Goal: Information Seeking & Learning: Learn about a topic

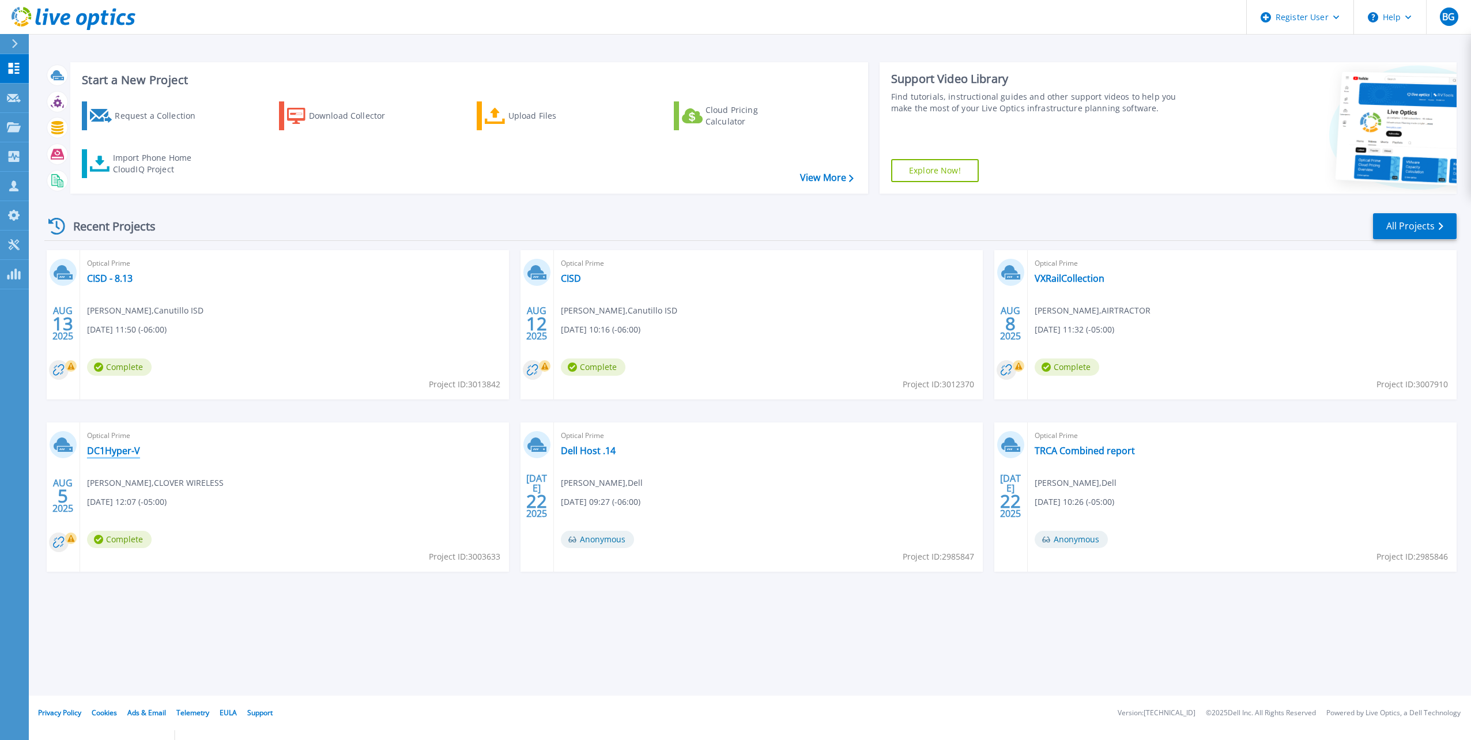
click at [127, 448] on link "DC1Hyper-V" at bounding box center [113, 451] width 53 height 12
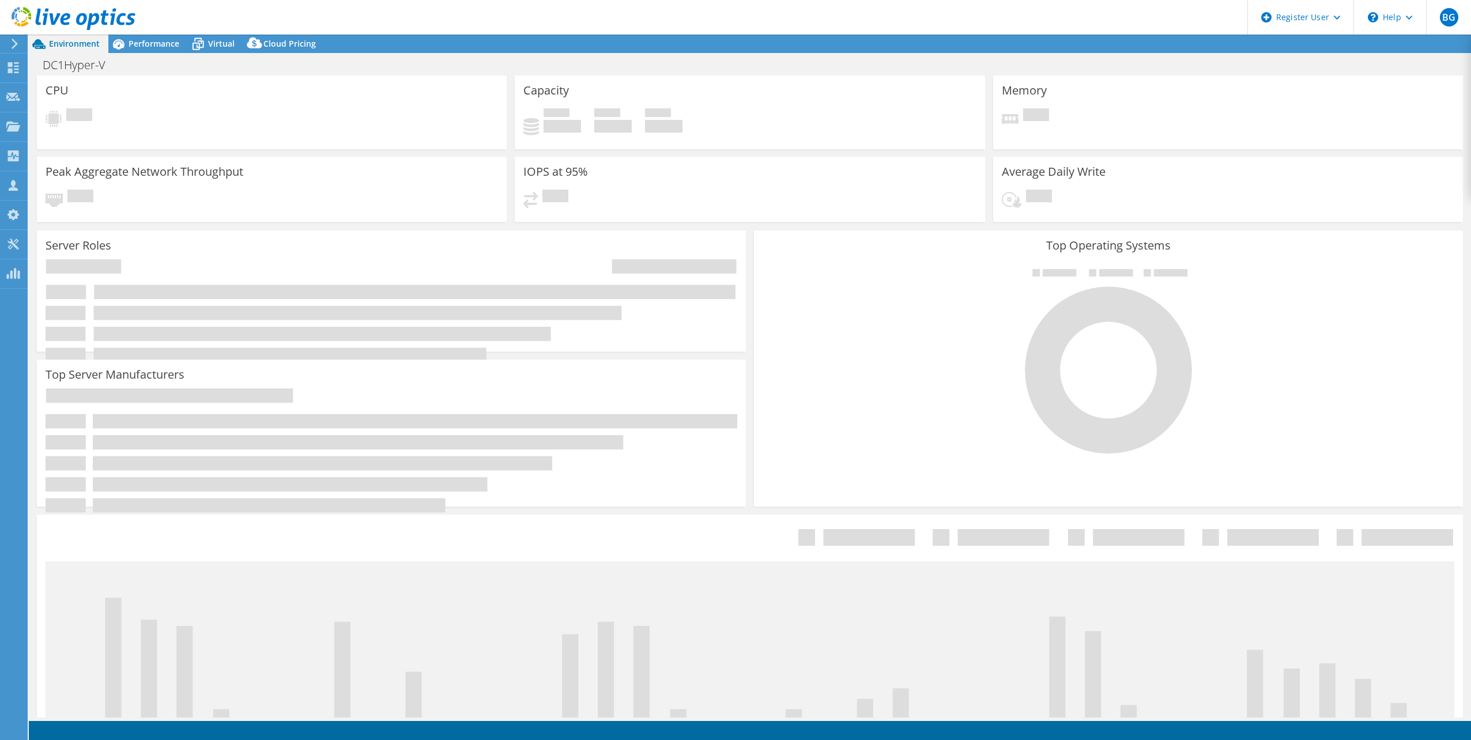
select select "USD"
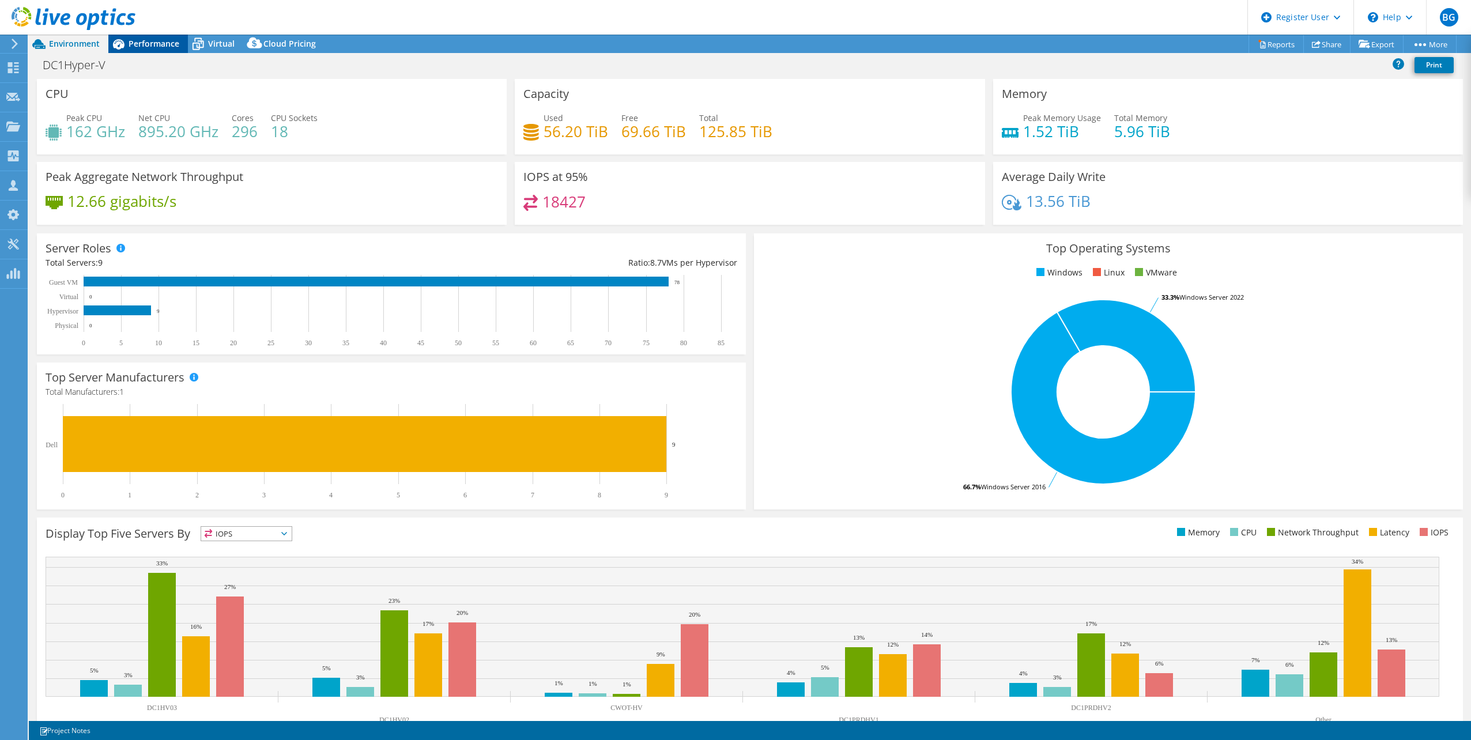
click at [149, 43] on span "Performance" at bounding box center [154, 43] width 51 height 11
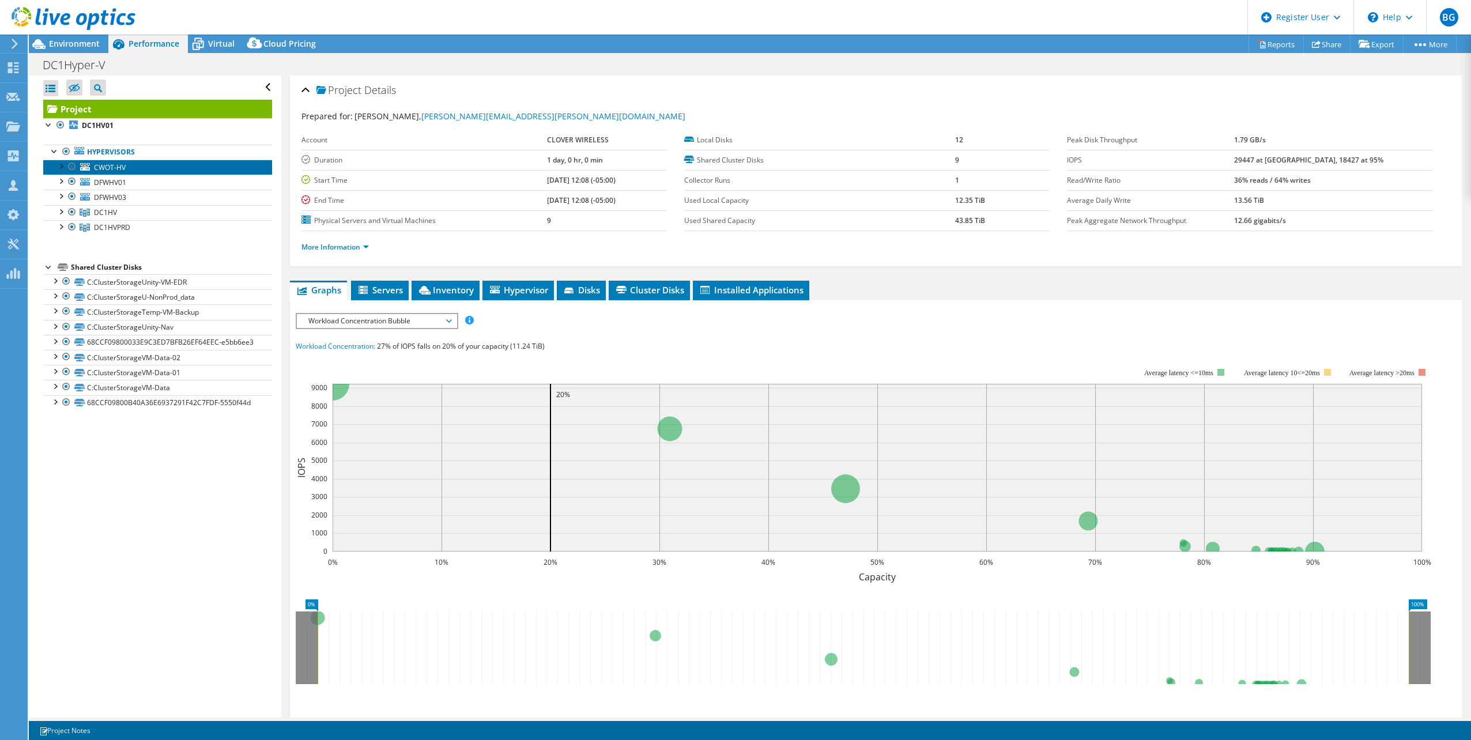
click at [124, 170] on span "CWOT-HV" at bounding box center [110, 168] width 32 height 10
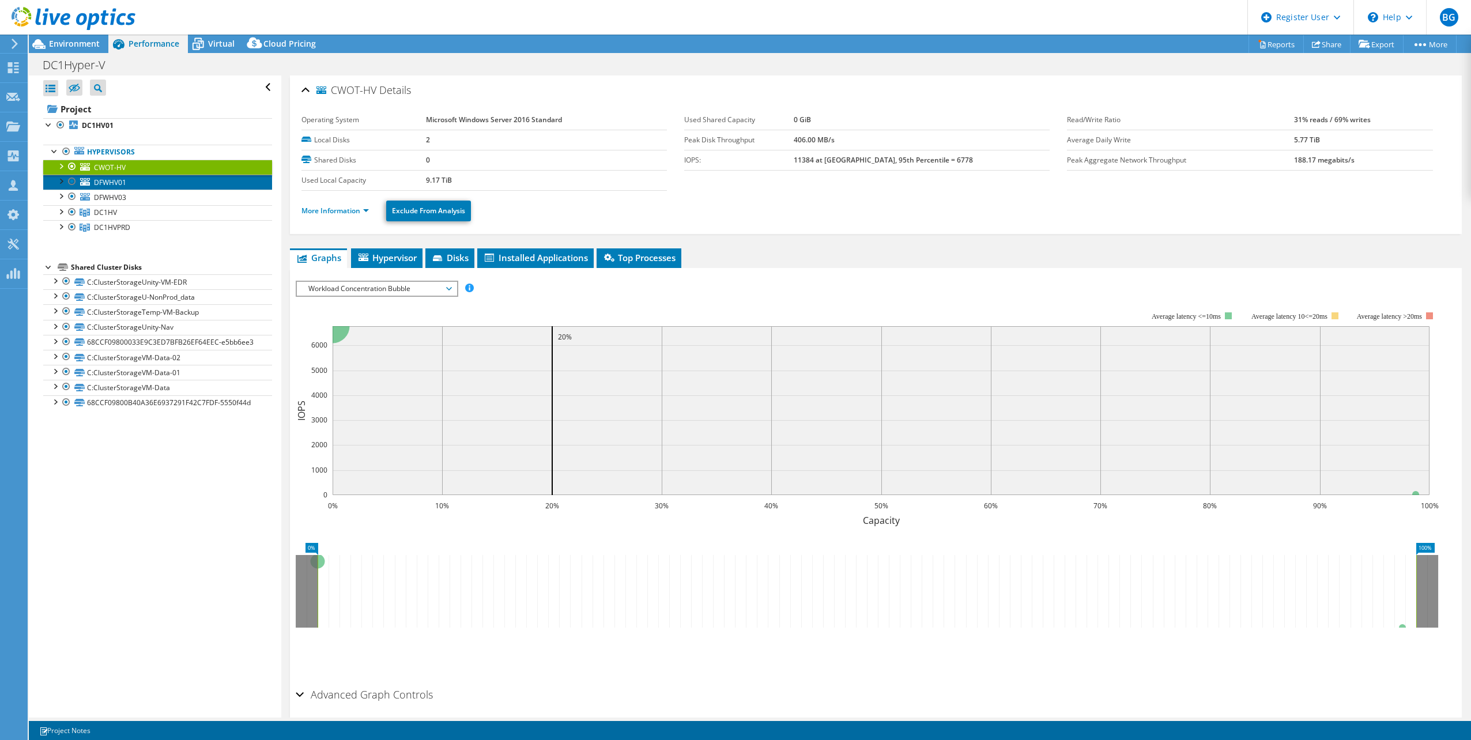
click at [122, 186] on span "DFWHV01" at bounding box center [110, 183] width 32 height 10
click at [121, 206] on link "DC1HV" at bounding box center [157, 212] width 229 height 15
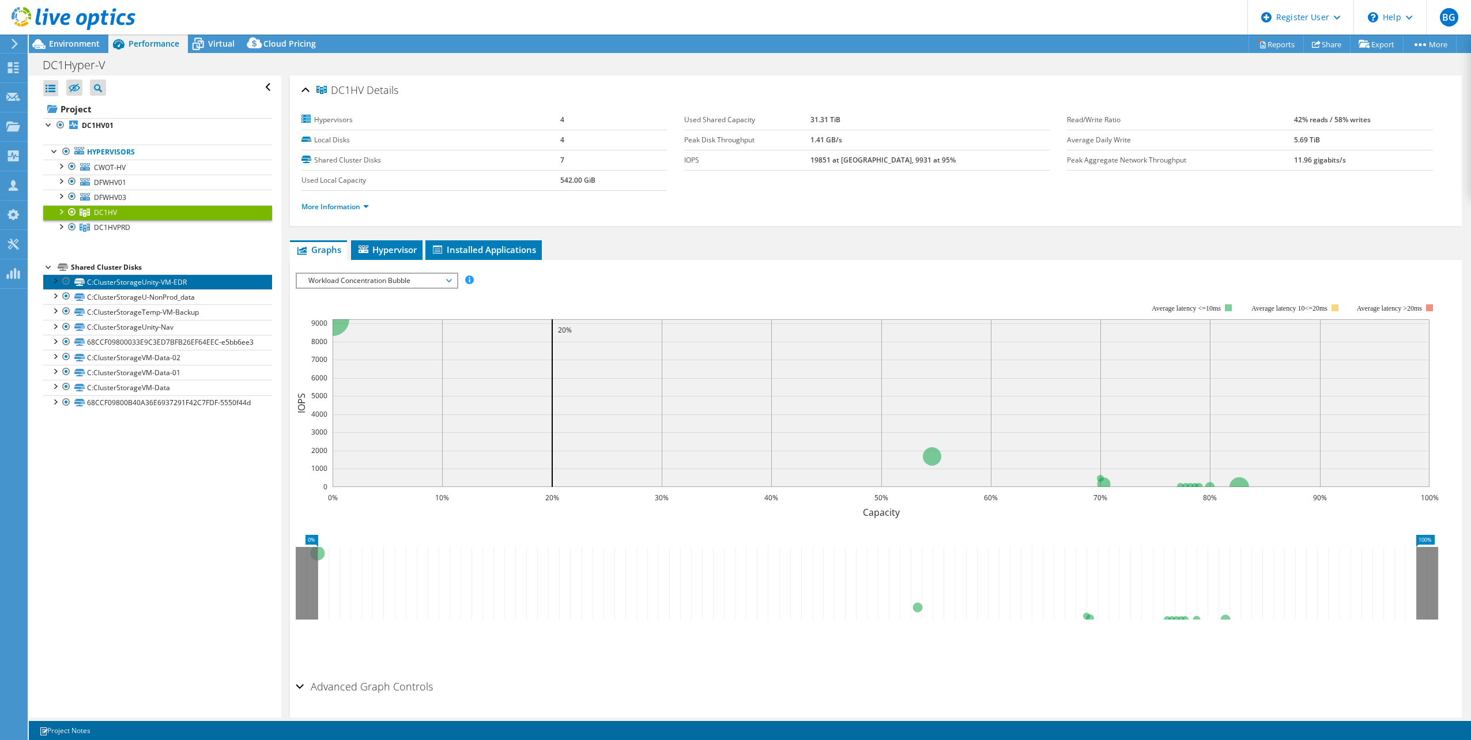
click at [131, 286] on link "C:ClusterStorageUnity-VM-EDR" at bounding box center [157, 281] width 229 height 15
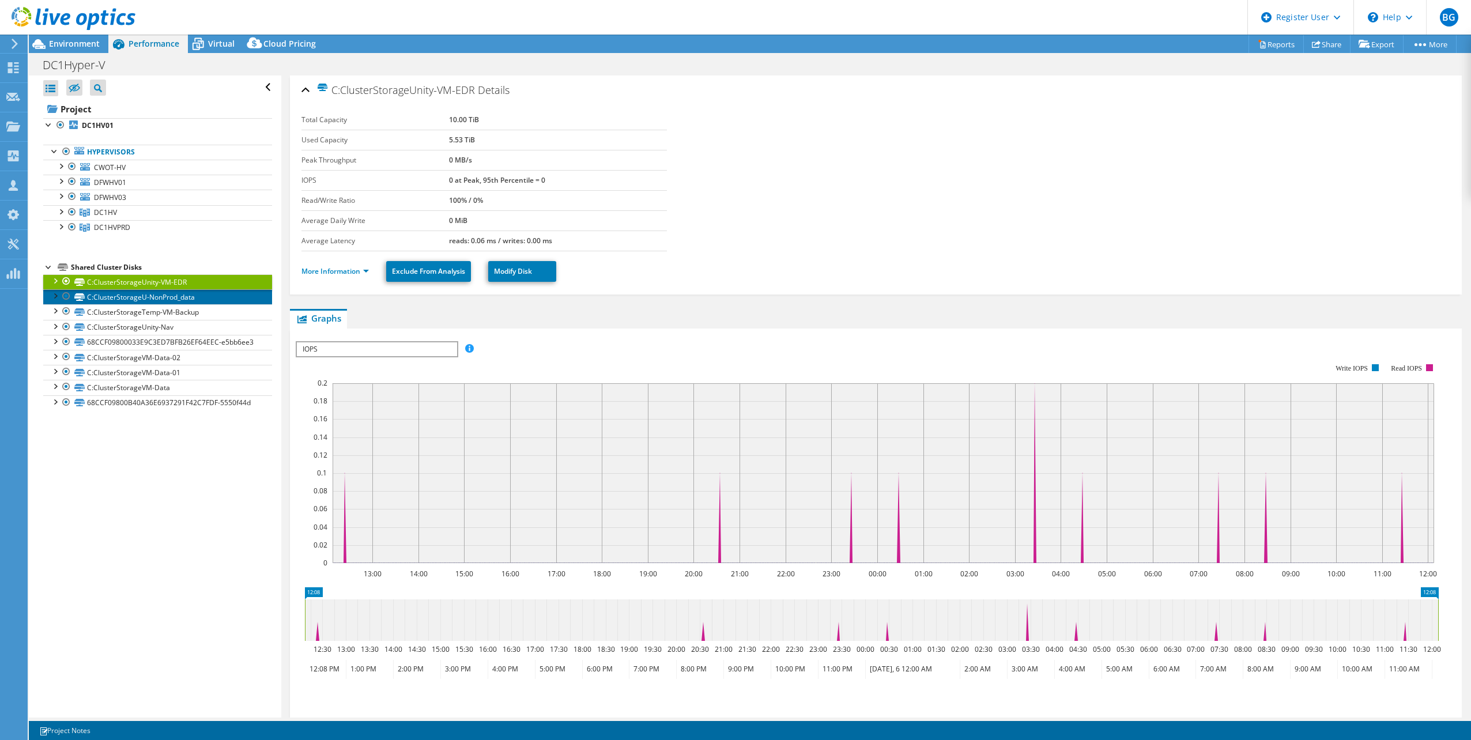
click at [131, 294] on link "C:ClusterStorageU-NonProd_data" at bounding box center [157, 296] width 229 height 15
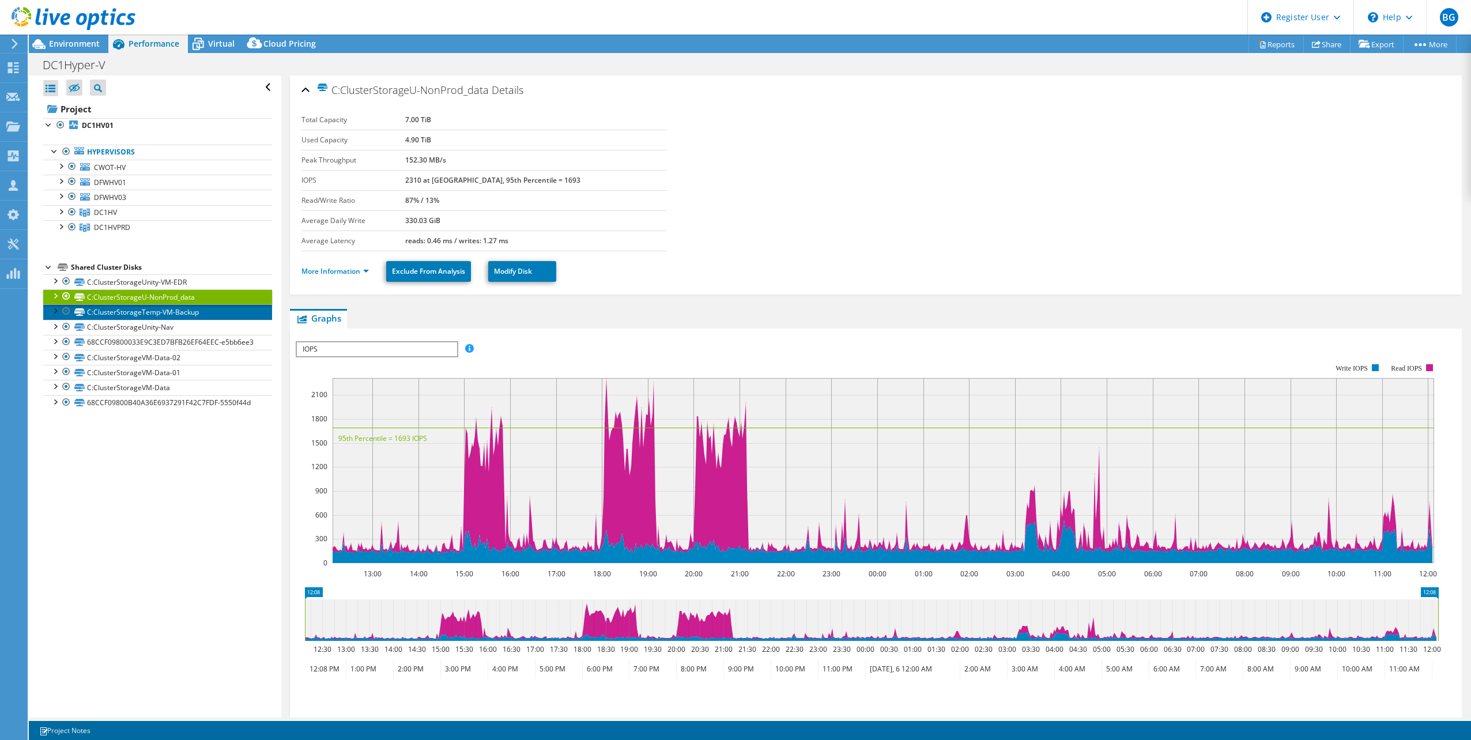
click at [135, 308] on link "C:ClusterStorageTemp-VM-Backup" at bounding box center [157, 311] width 229 height 15
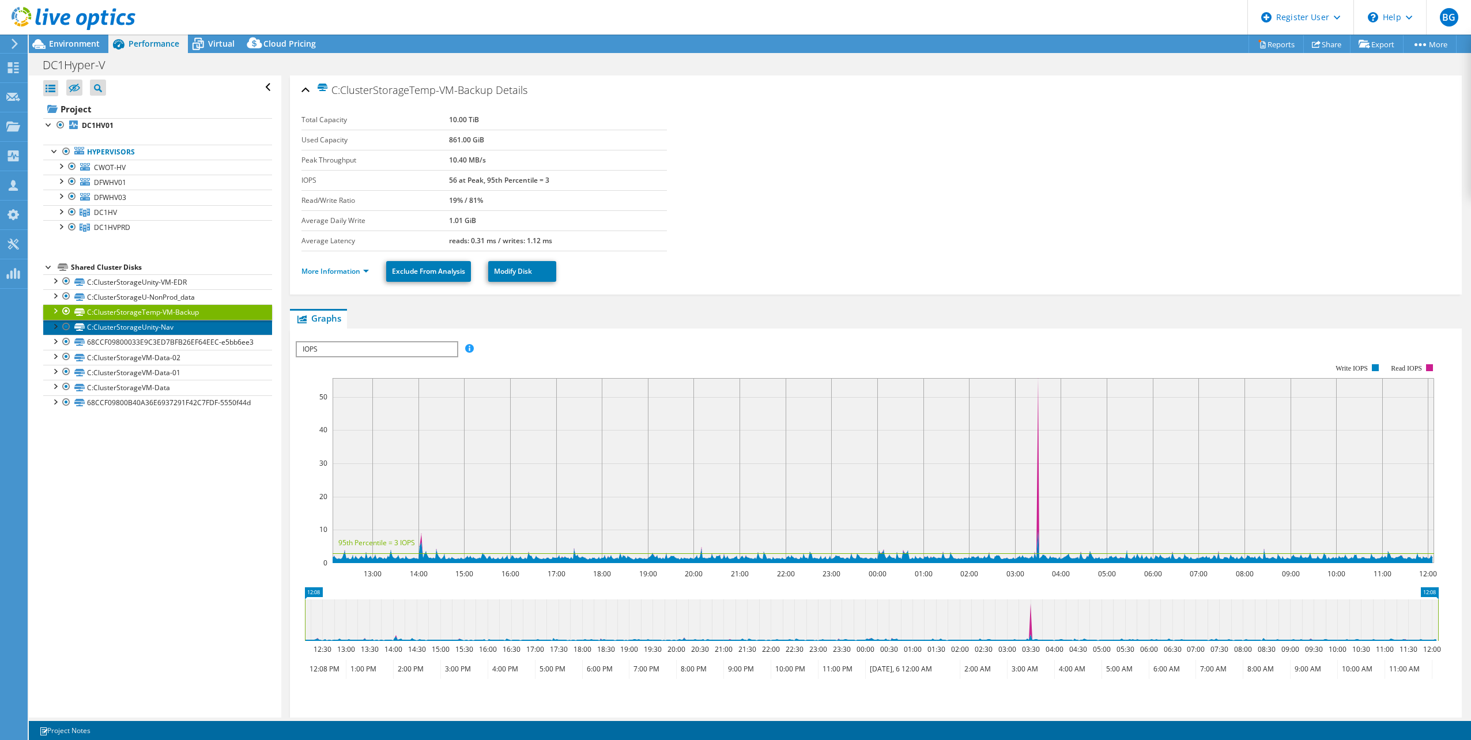
click at [137, 326] on link "C:ClusterStorageUnity-Nav" at bounding box center [157, 327] width 229 height 15
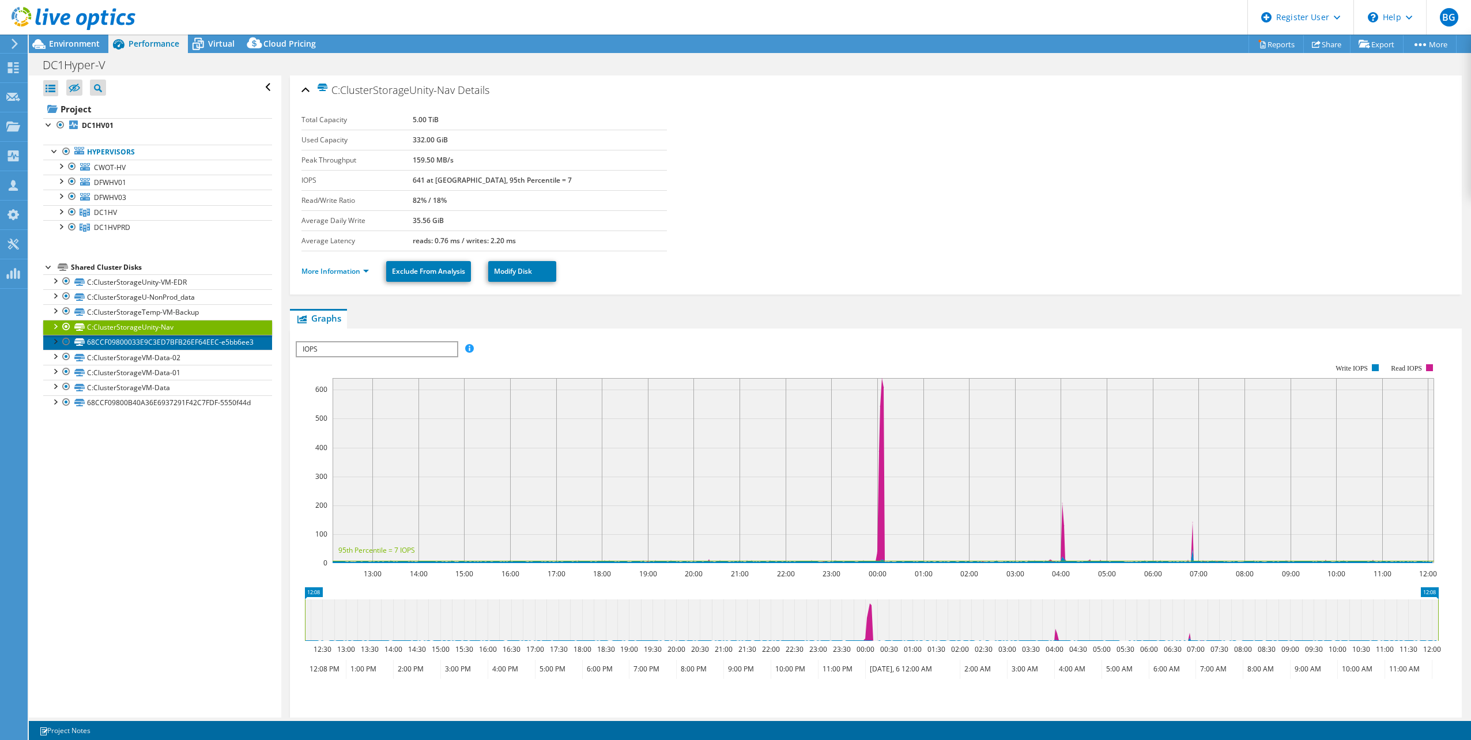
click at [137, 343] on link "68CCF09800033E9C3ED7BFB26EF64EEC-e5bb6ee3" at bounding box center [157, 342] width 229 height 15
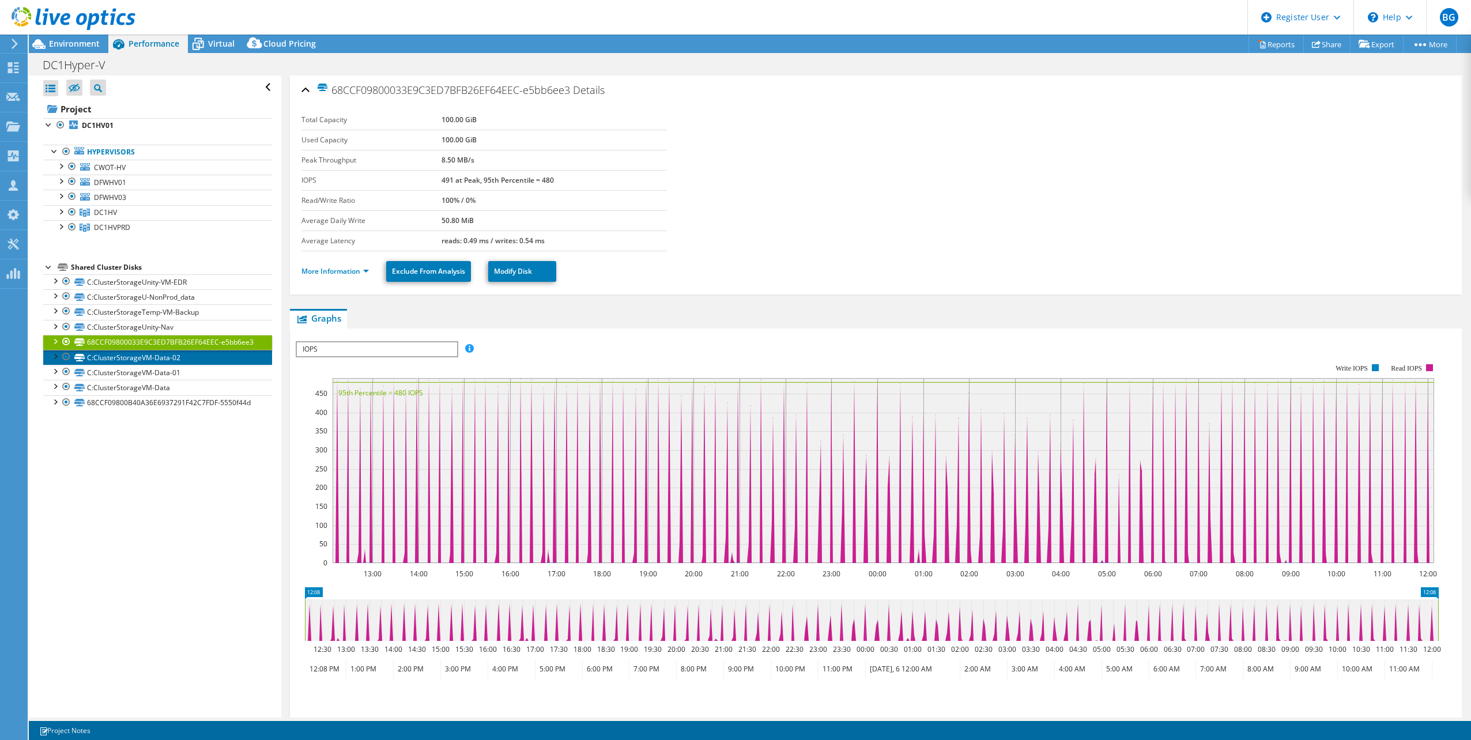
click at [133, 364] on link "C:ClusterStorageVM-Data-02" at bounding box center [157, 357] width 229 height 15
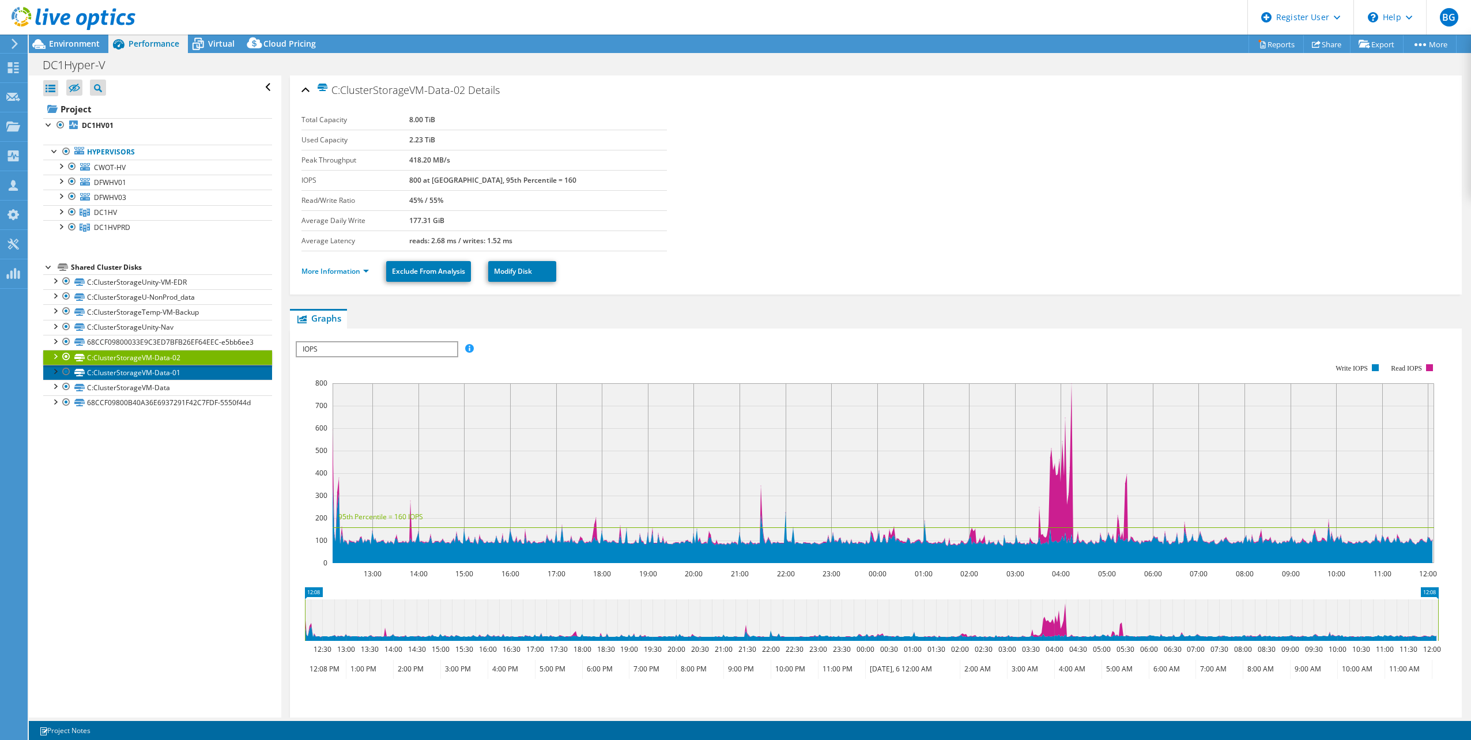
click at [137, 380] on link "C:ClusterStorageVM-Data-01" at bounding box center [157, 372] width 229 height 15
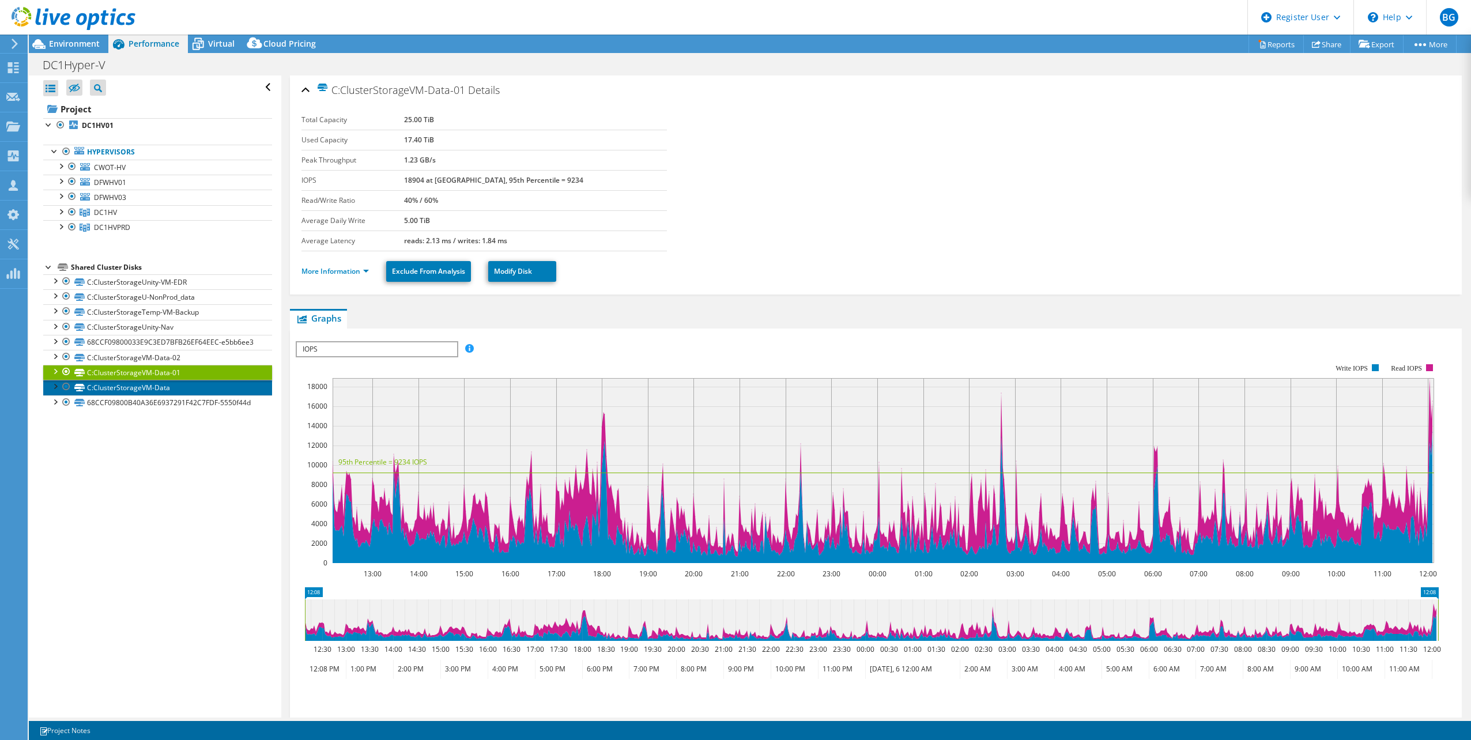
click at [138, 395] on link "C:ClusterStorageVM-Data" at bounding box center [157, 387] width 229 height 15
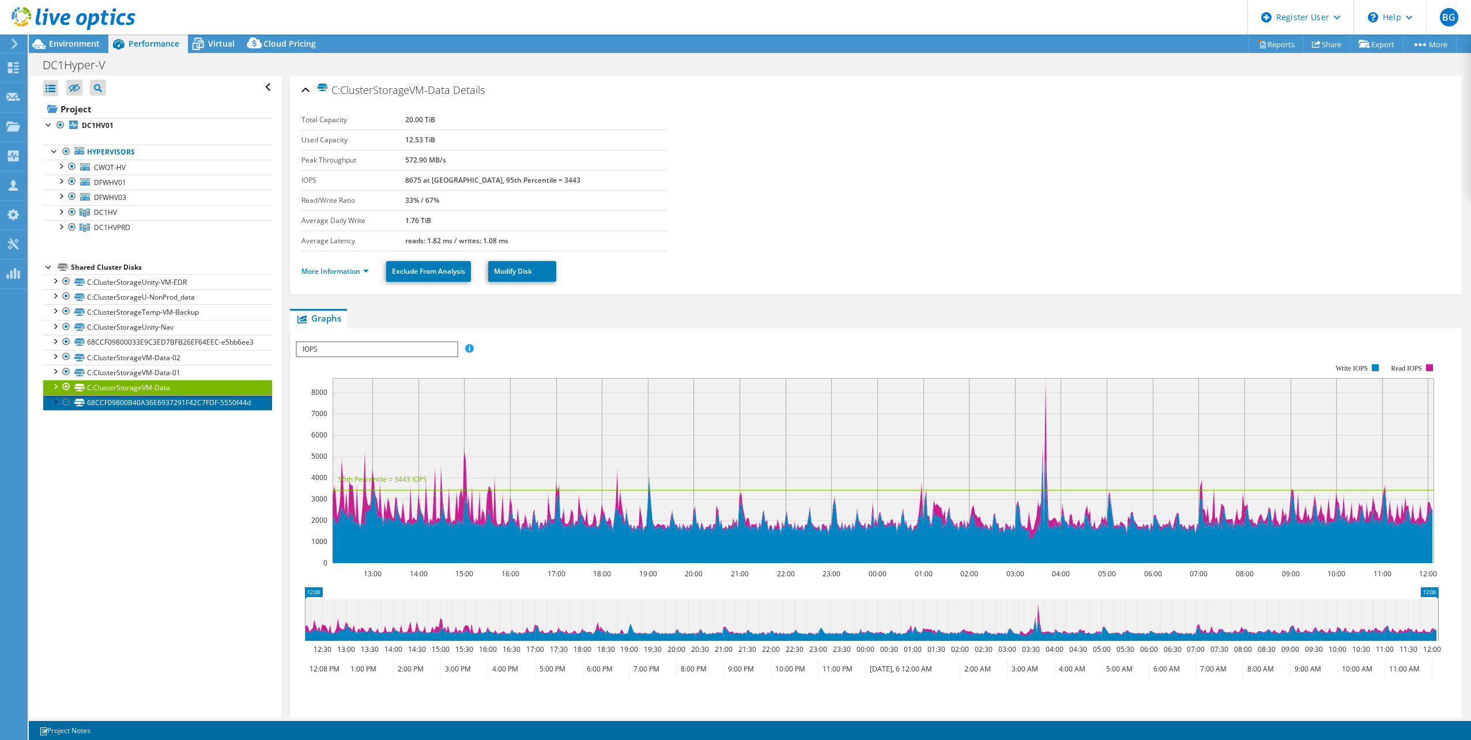
click at [142, 410] on link "68CCF09800B40A36E6937291F42C7FDF-5550f44d" at bounding box center [157, 402] width 229 height 15
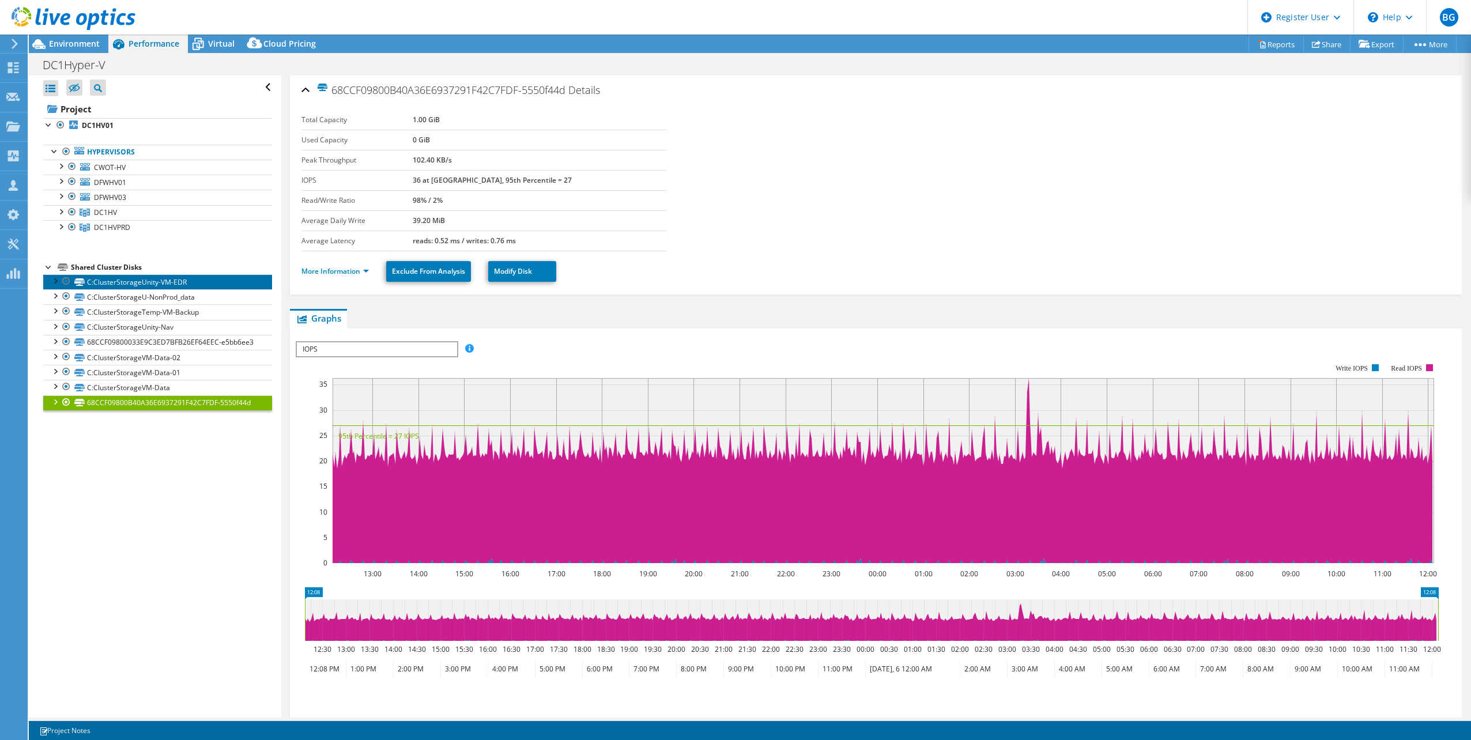
click at [159, 277] on link "C:ClusterStorageUnity-VM-EDR" at bounding box center [157, 281] width 229 height 15
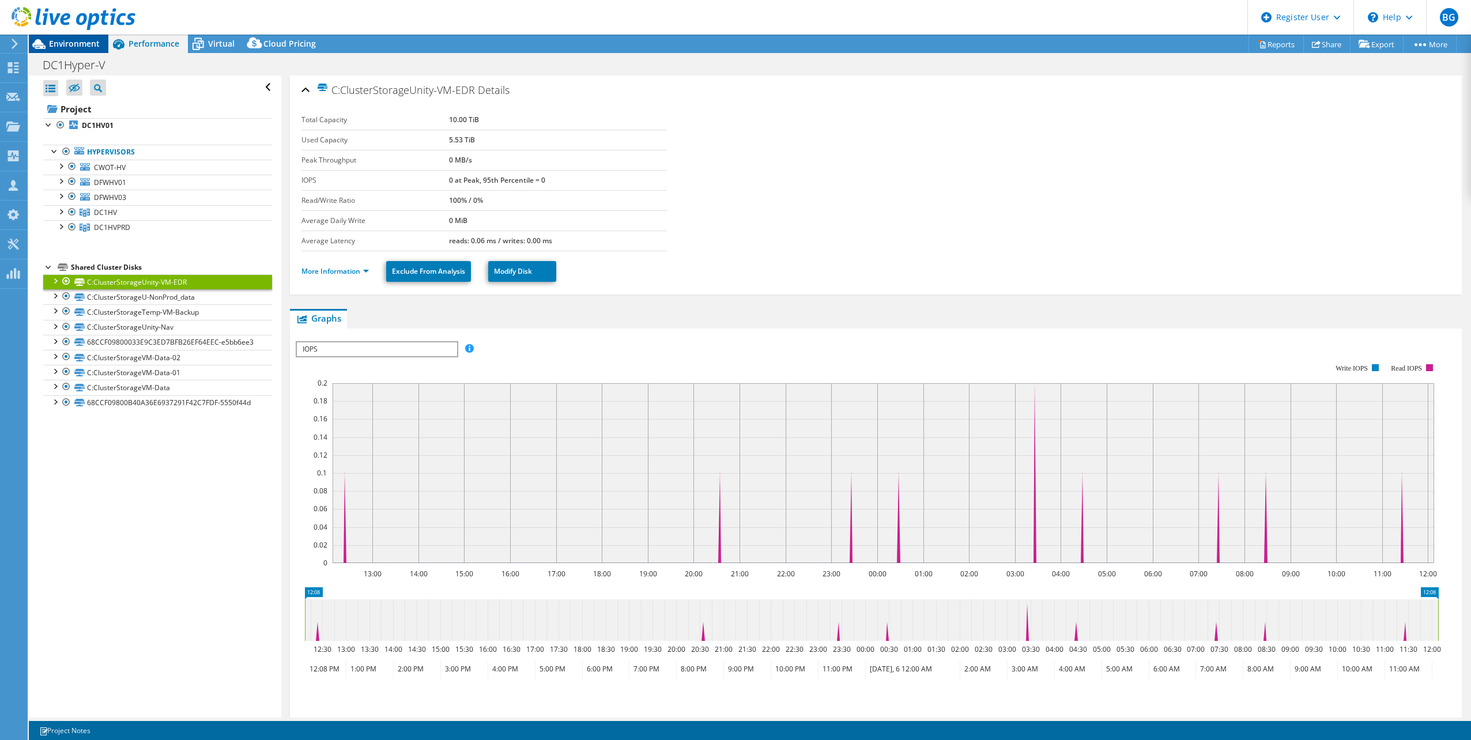
click at [74, 43] on span "Environment" at bounding box center [74, 43] width 51 height 11
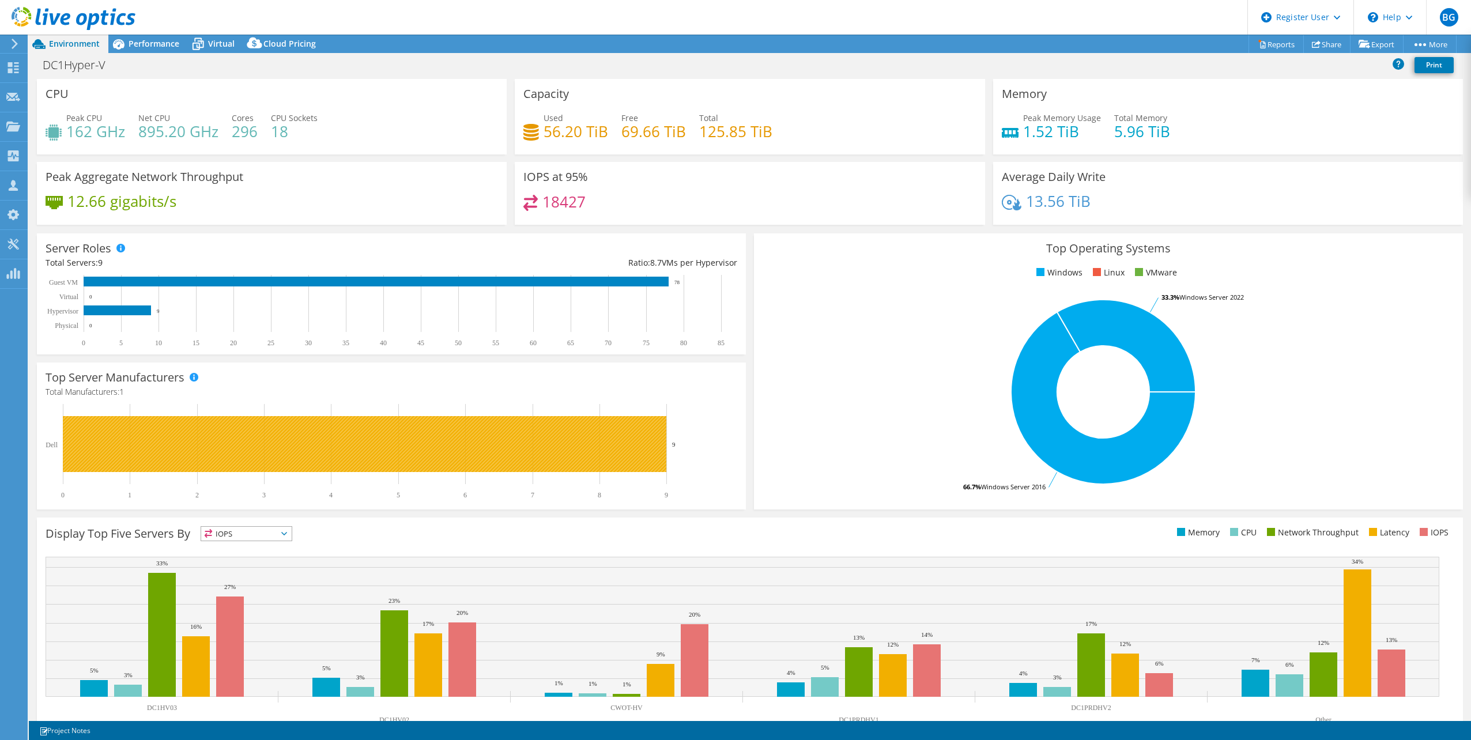
click at [435, 454] on rect at bounding box center [364, 444] width 603 height 56
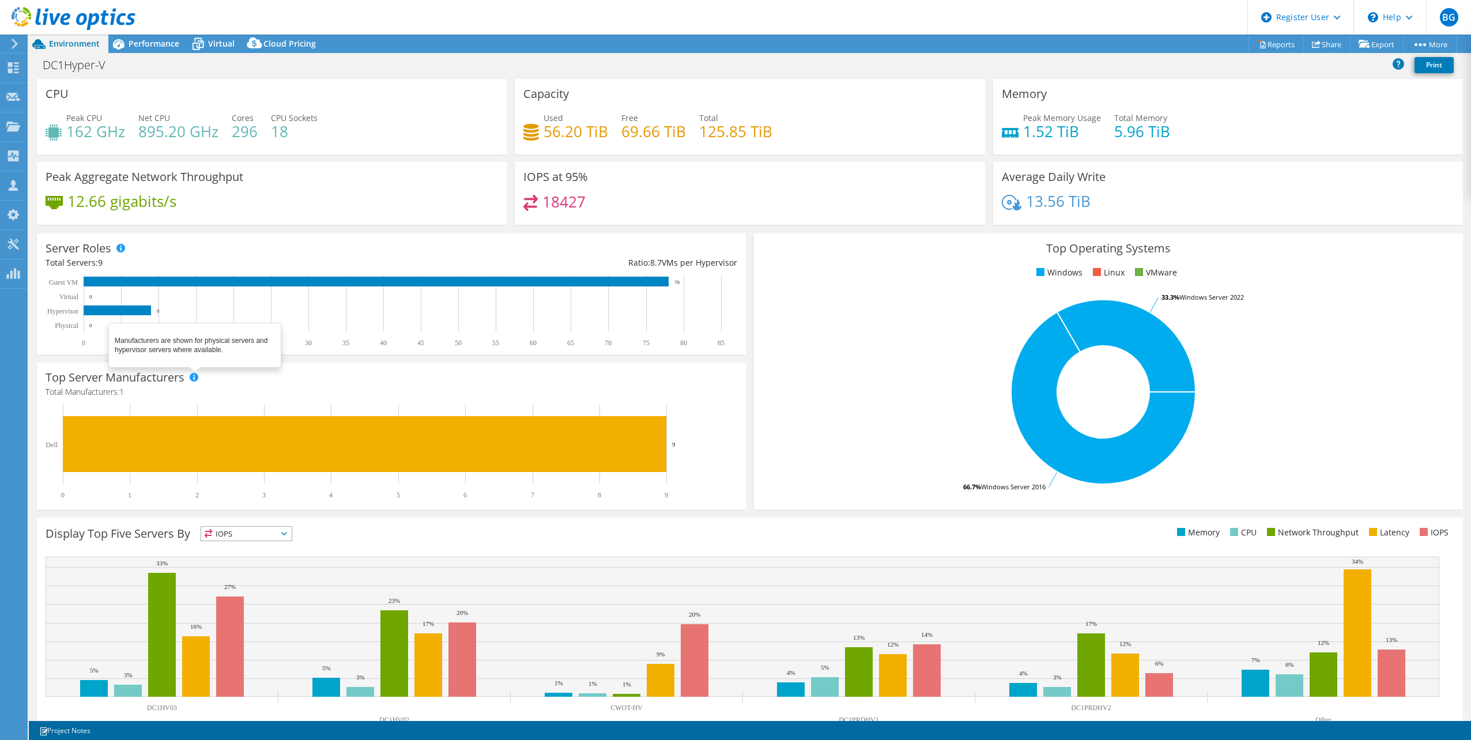
click at [195, 376] on span at bounding box center [194, 377] width 8 height 8
click at [152, 49] on div "Performance" at bounding box center [148, 44] width 80 height 18
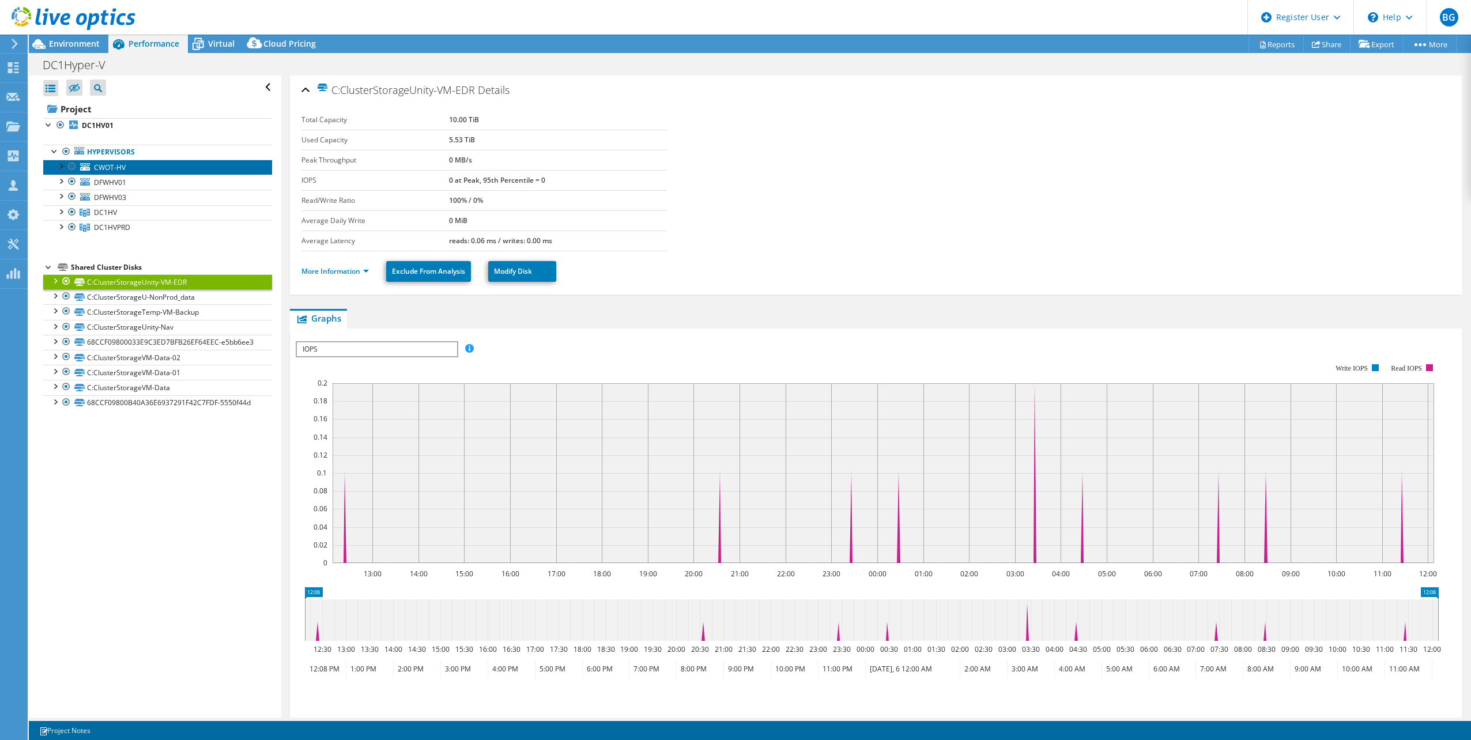
click at [111, 167] on span "CWOT-HV" at bounding box center [110, 168] width 32 height 10
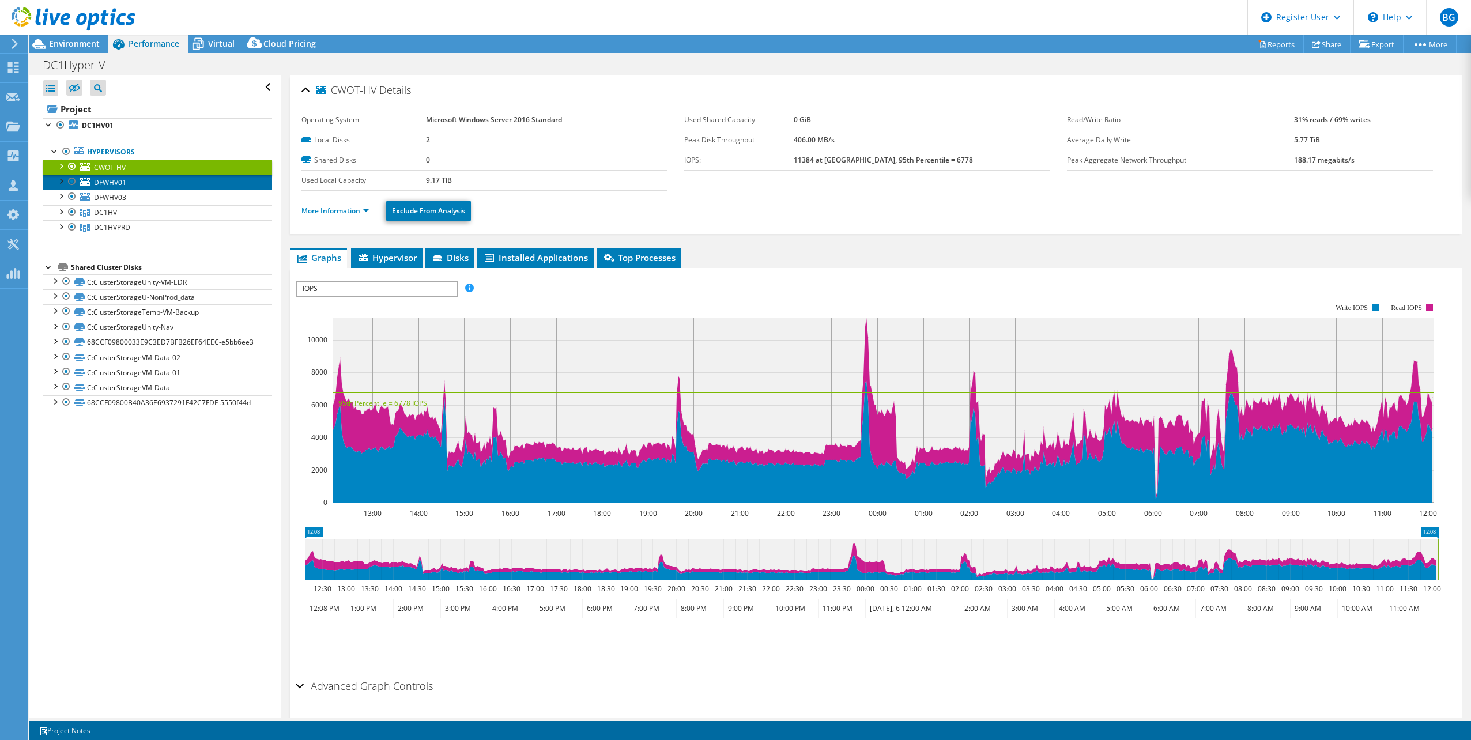
click at [112, 184] on span "DFWHV01" at bounding box center [110, 183] width 32 height 10
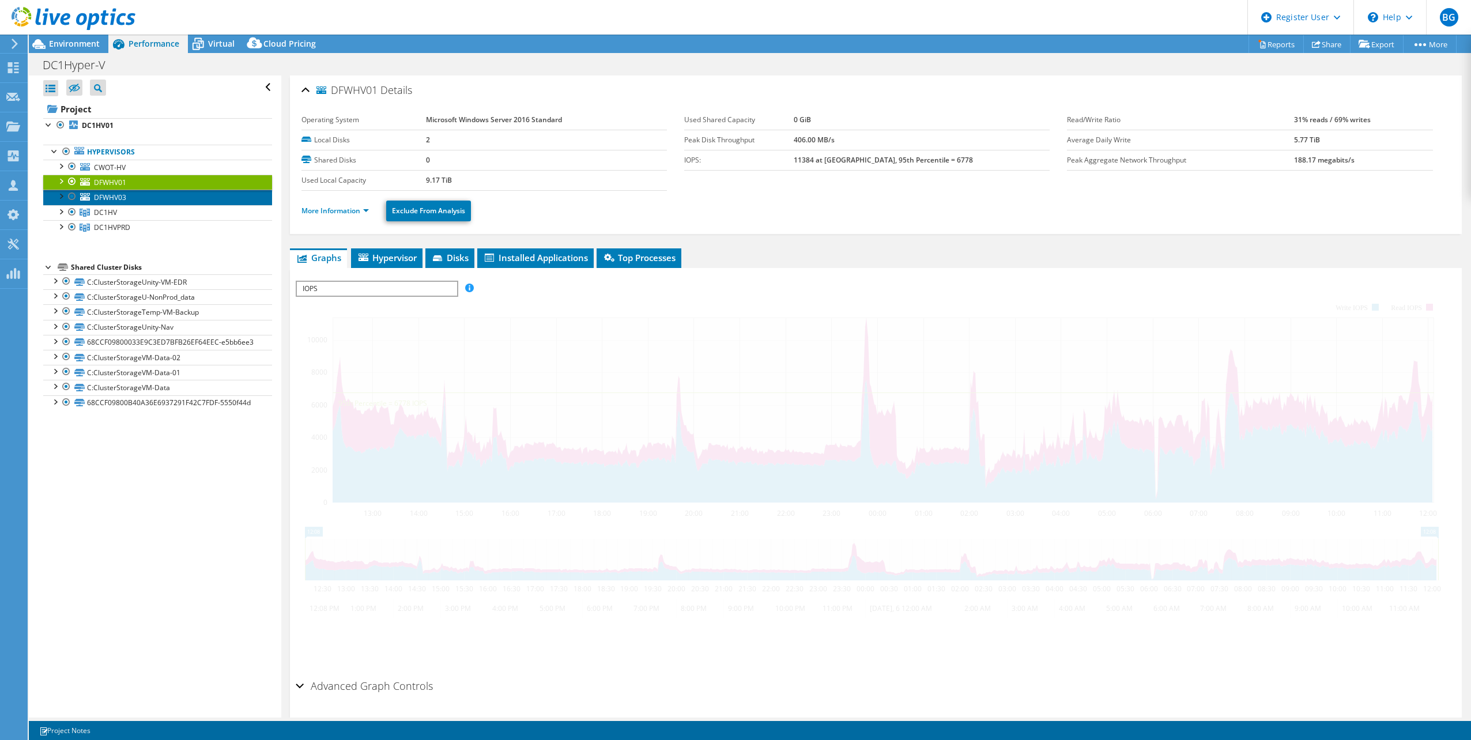
click at [114, 202] on span "DFWHV03" at bounding box center [110, 198] width 32 height 10
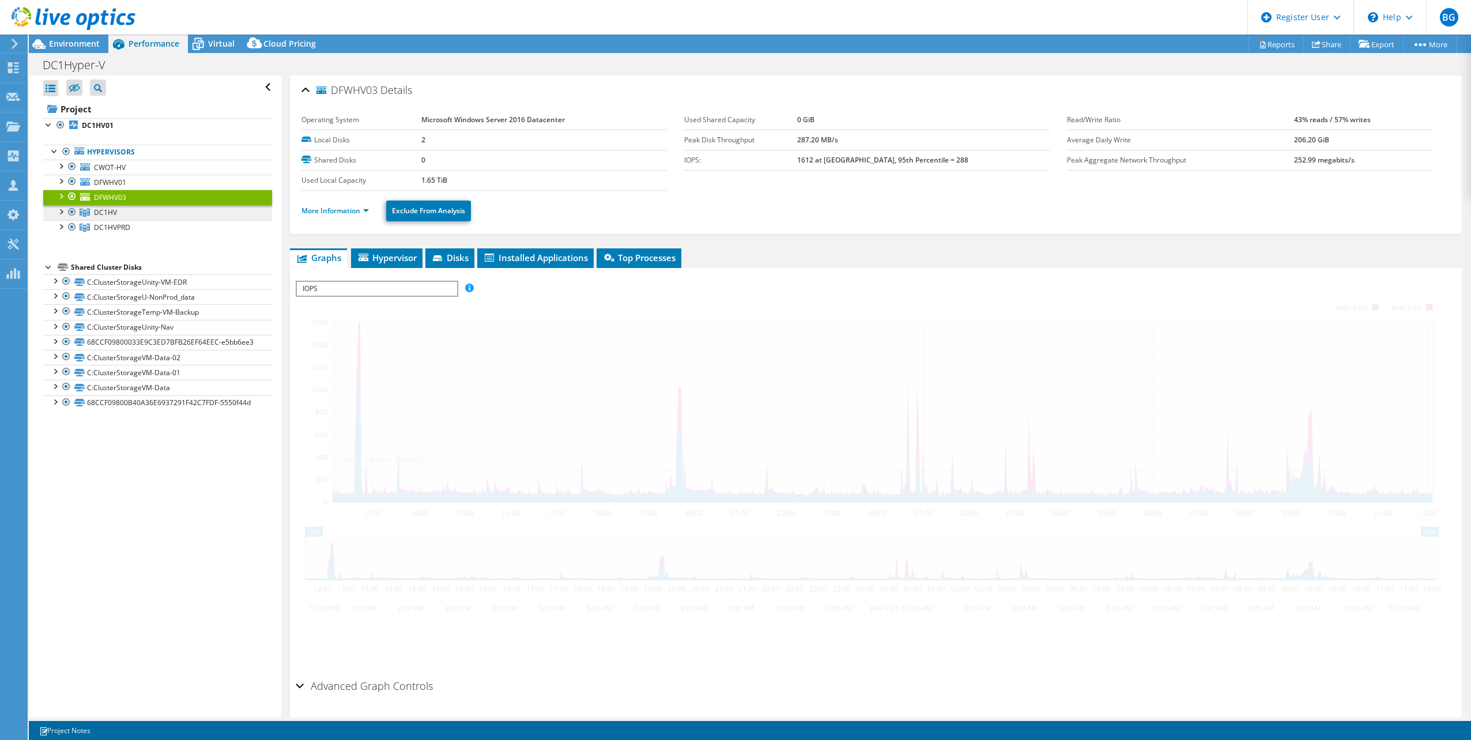
click at [114, 213] on span "DC1HV" at bounding box center [105, 212] width 23 height 10
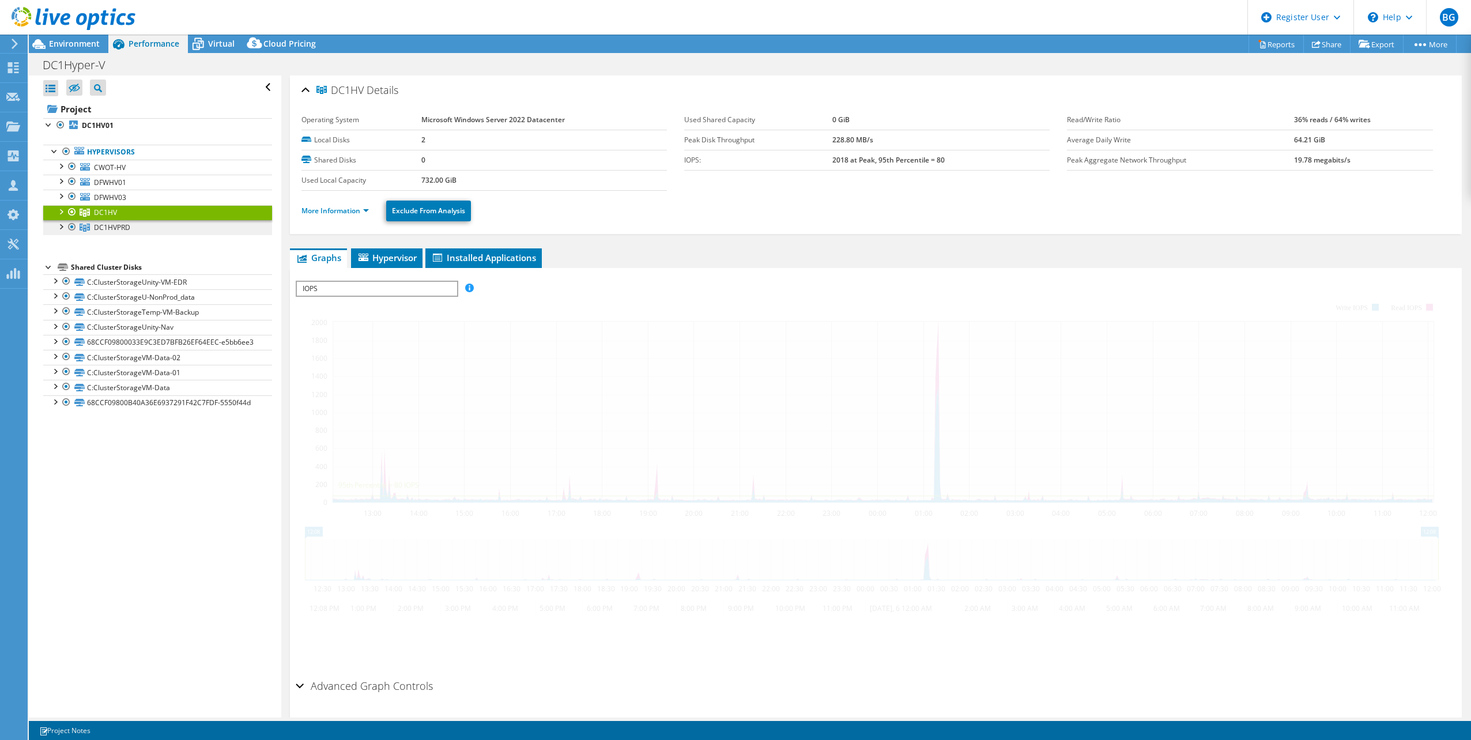
click at [114, 217] on span "DC1HVPRD" at bounding box center [105, 212] width 23 height 10
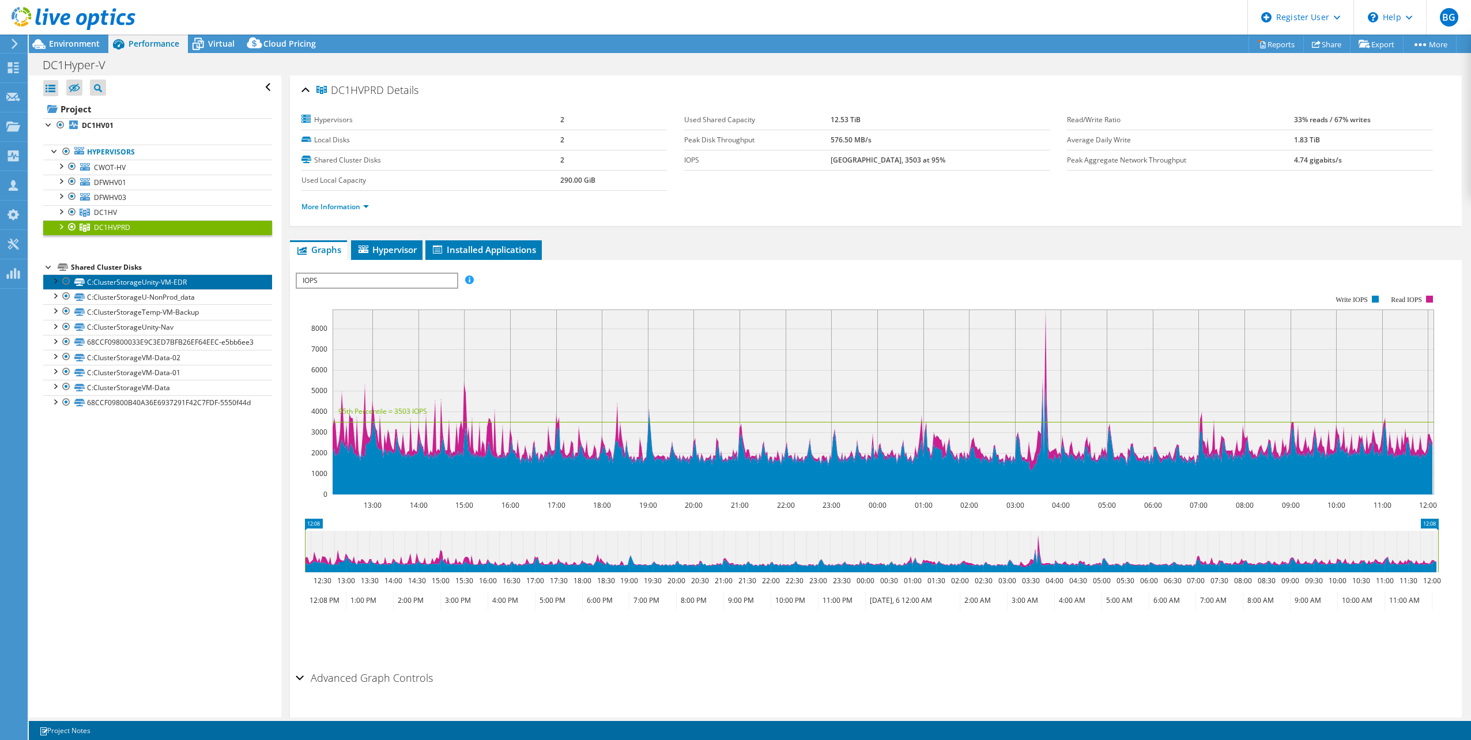
click at [143, 282] on link "C:ClusterStorageUnity-VM-EDR" at bounding box center [157, 281] width 229 height 15
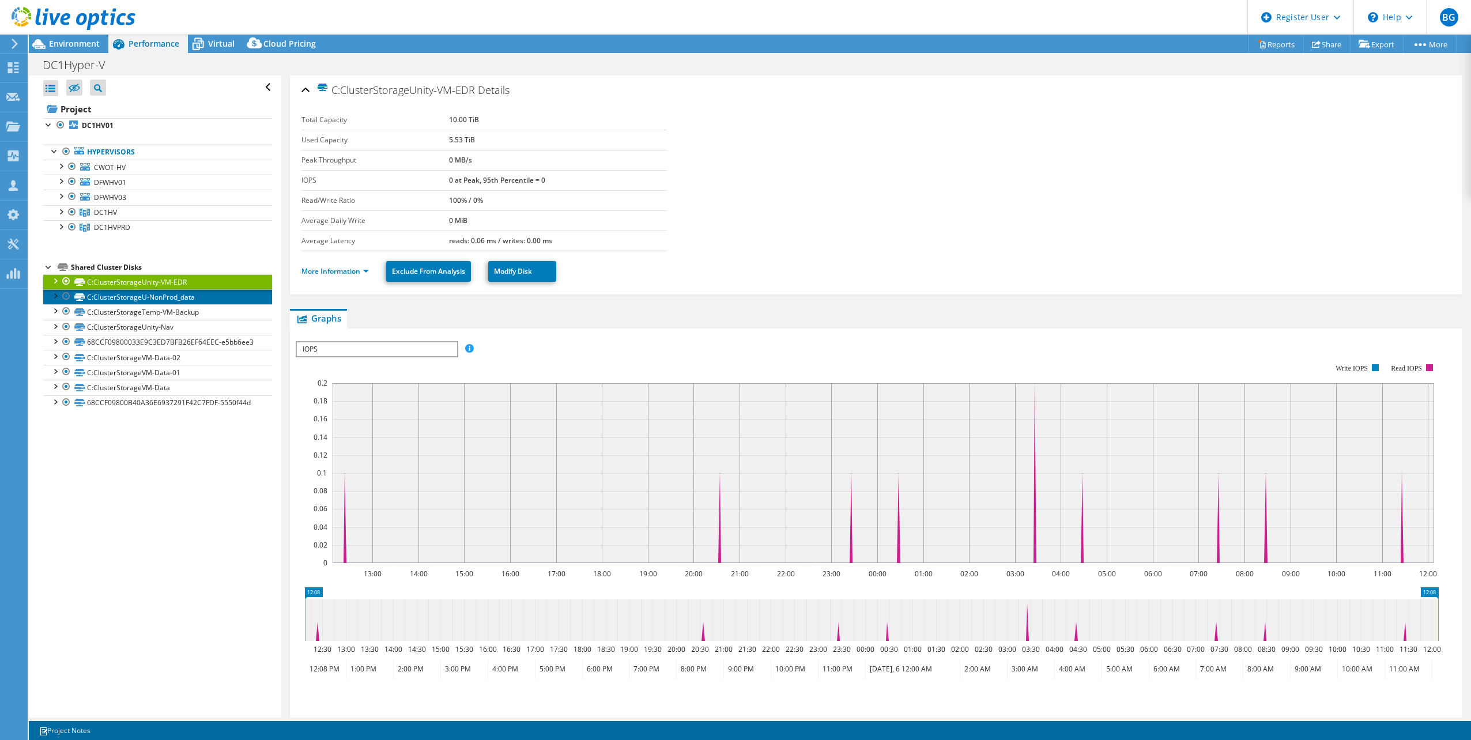
click at [156, 294] on link "C:ClusterStorageU-NonProd_data" at bounding box center [157, 296] width 229 height 15
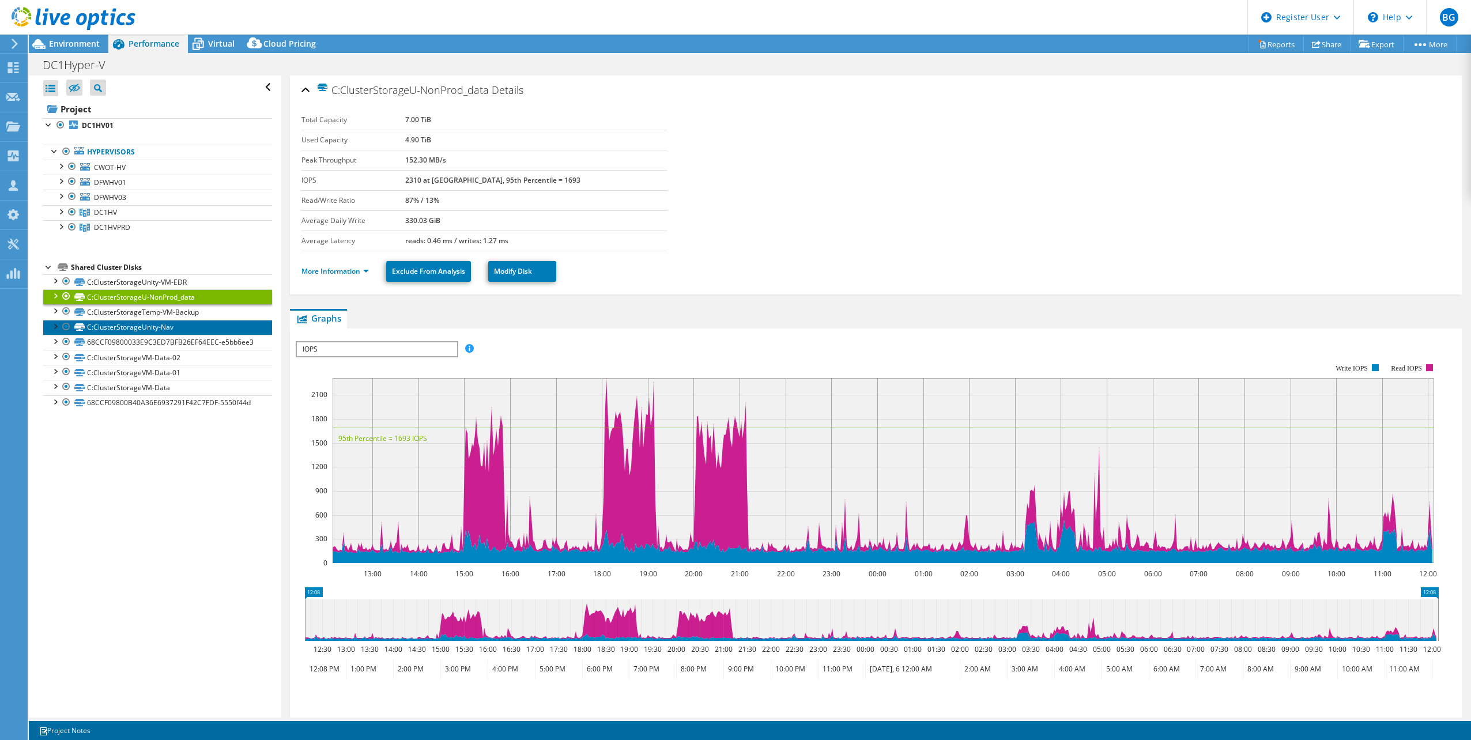
click at [161, 320] on link "C:ClusterStorageUnity-Nav" at bounding box center [157, 327] width 229 height 15
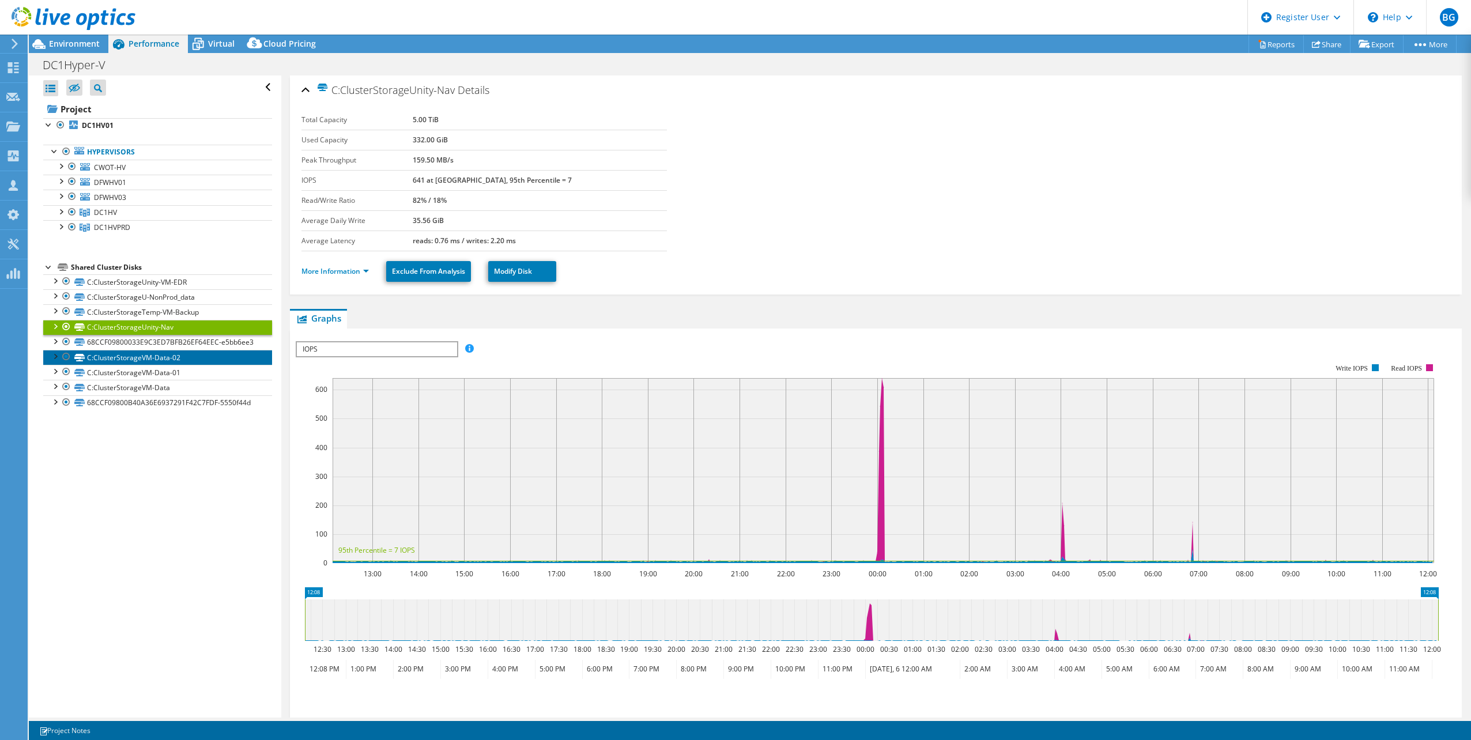
click at [164, 363] on link "C:ClusterStorageVM-Data-02" at bounding box center [157, 357] width 229 height 15
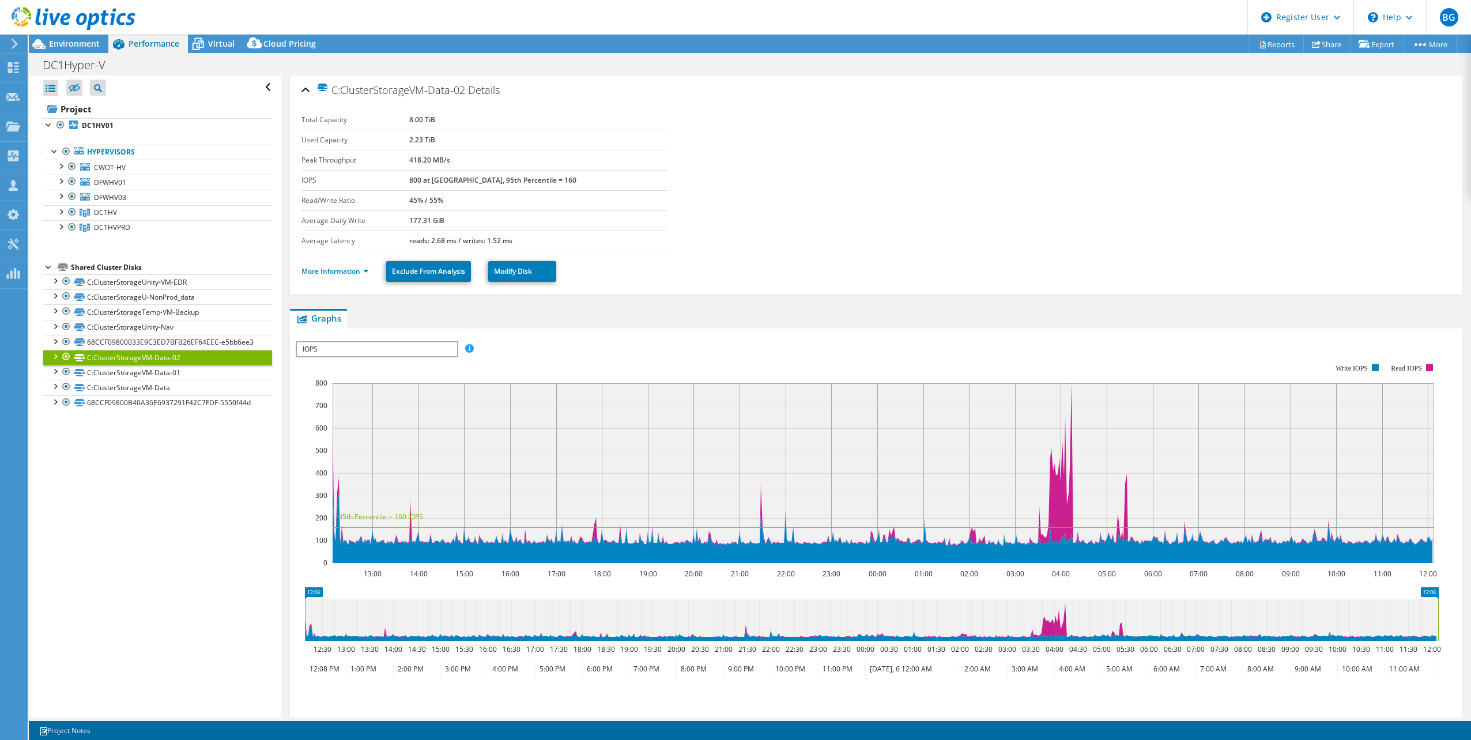
click at [54, 361] on div at bounding box center [55, 356] width 12 height 12
click at [327, 271] on link "More Information" at bounding box center [334, 271] width 67 height 10
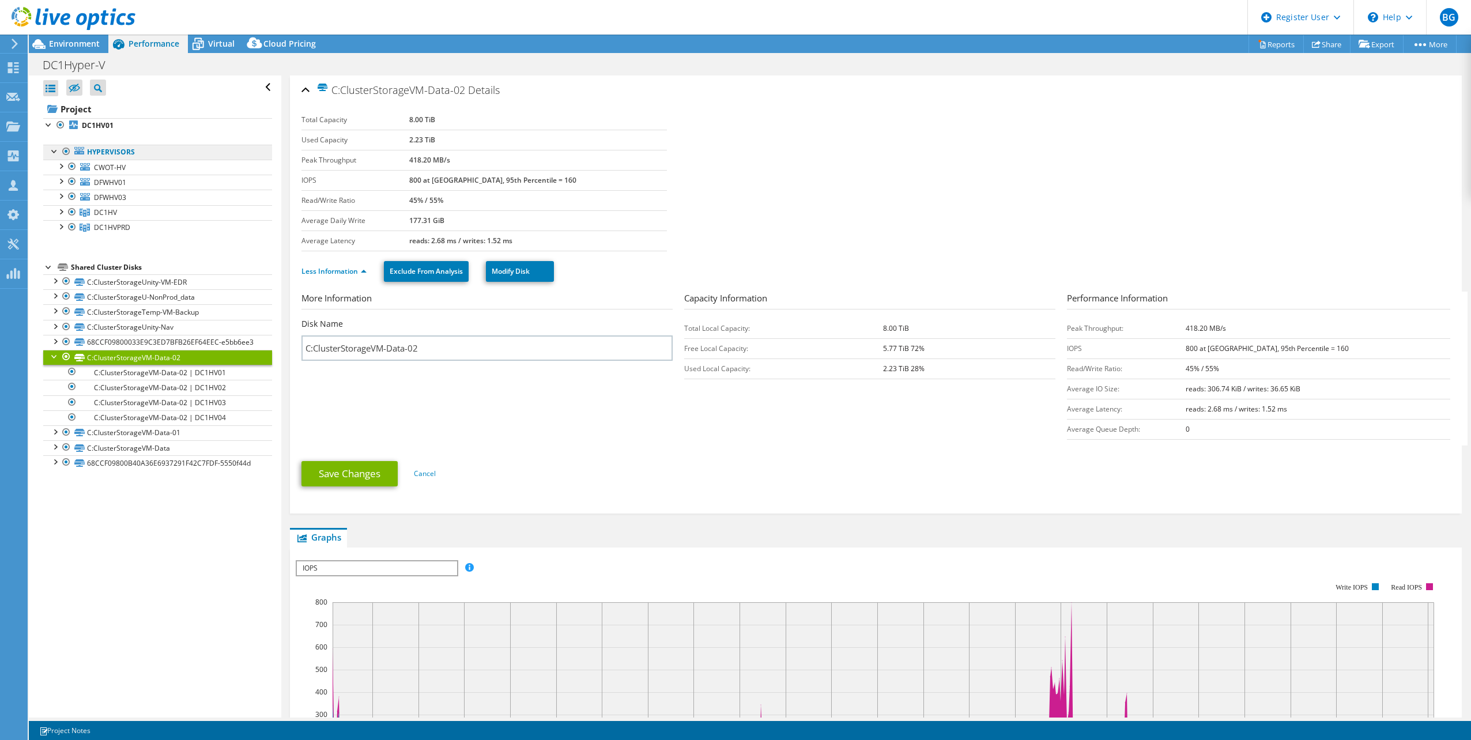
click at [99, 152] on link "Hypervisors" at bounding box center [157, 152] width 229 height 15
click at [116, 168] on span "CWOT-HV" at bounding box center [110, 168] width 32 height 10
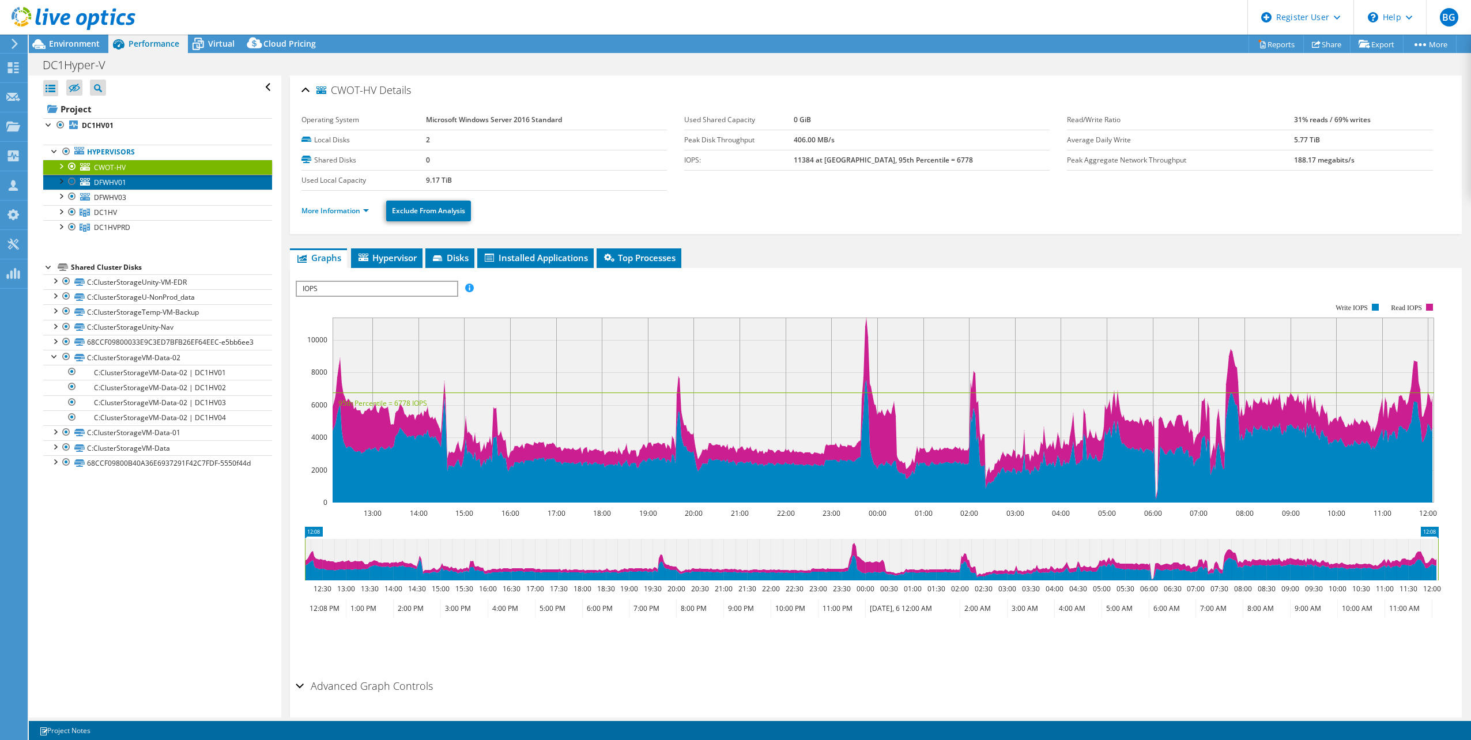
click at [122, 182] on span "DFWHV01" at bounding box center [110, 183] width 32 height 10
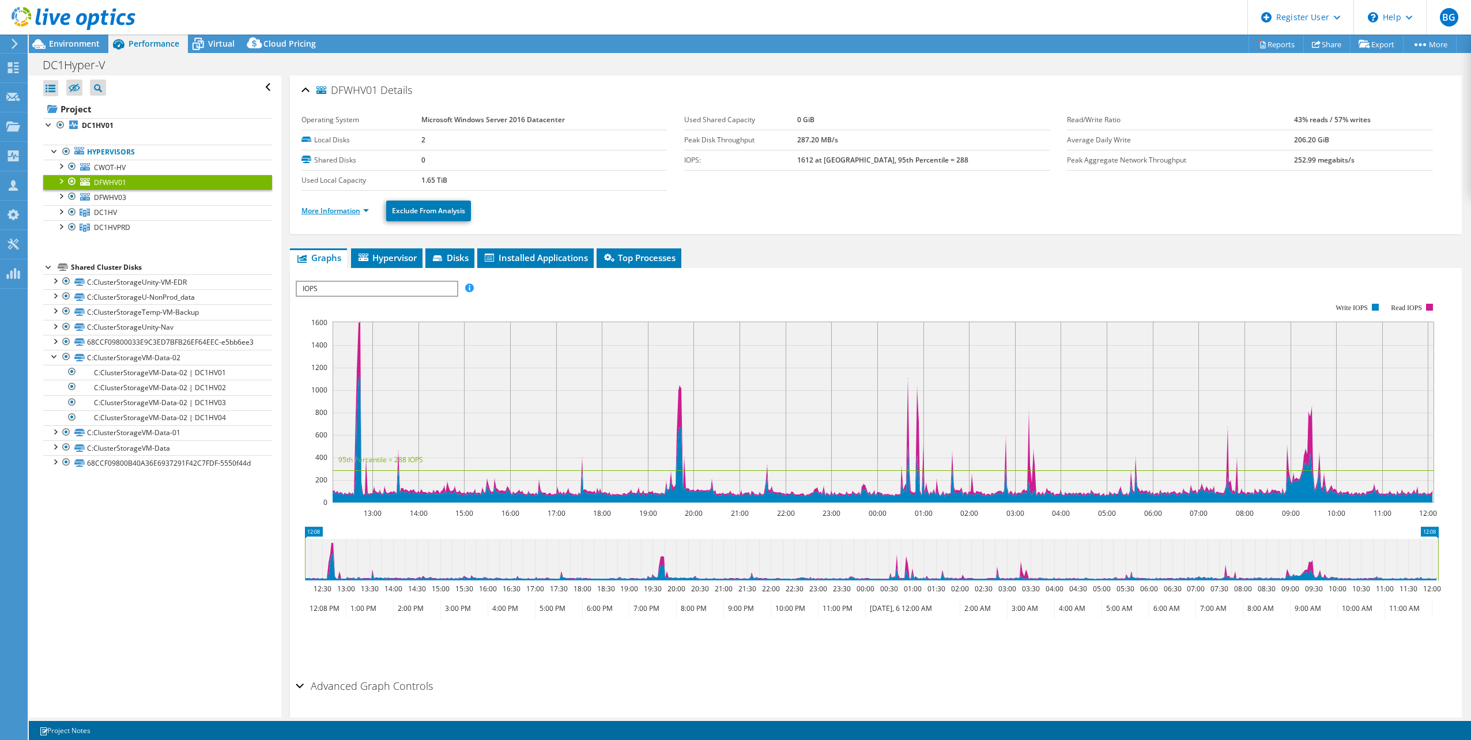
click at [335, 210] on link "More Information" at bounding box center [334, 211] width 67 height 10
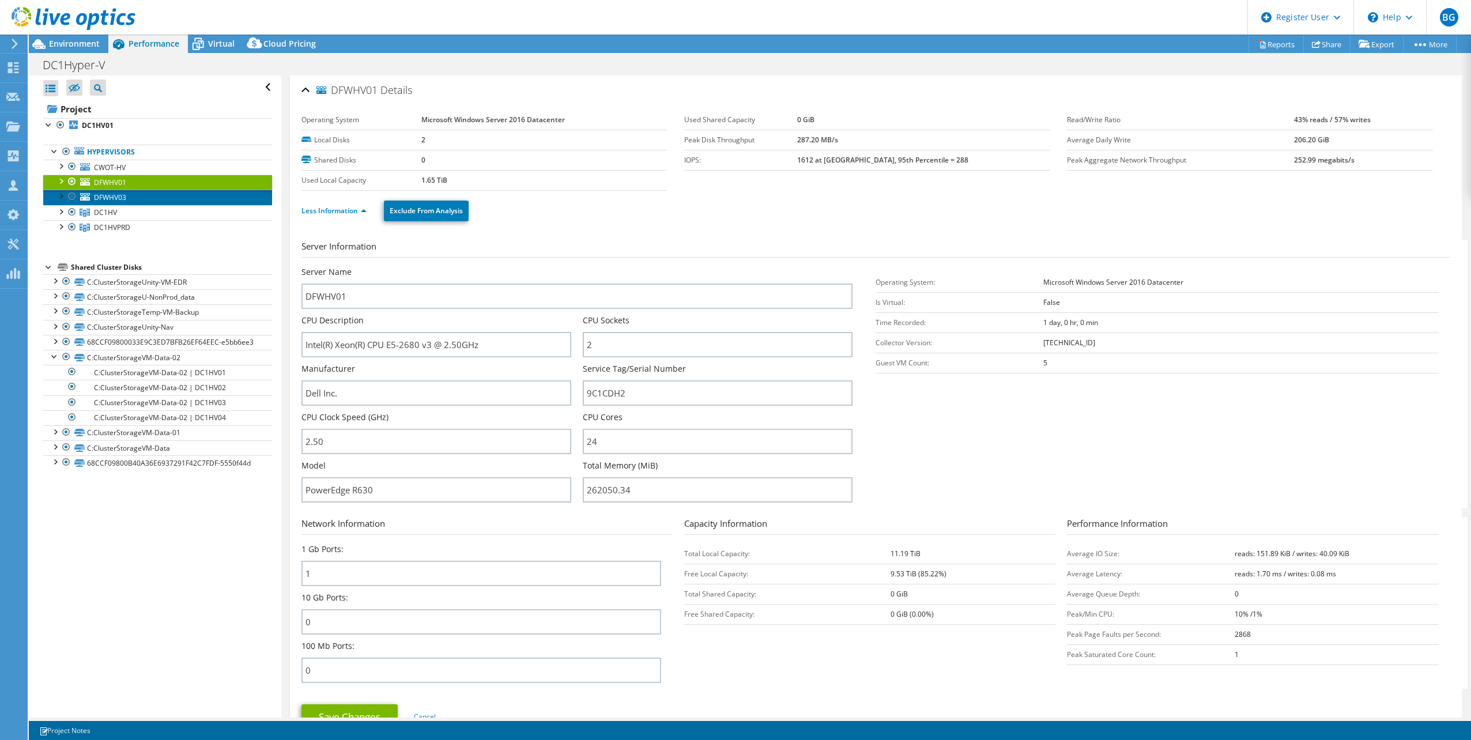
click at [113, 198] on span "DFWHV03" at bounding box center [110, 198] width 32 height 10
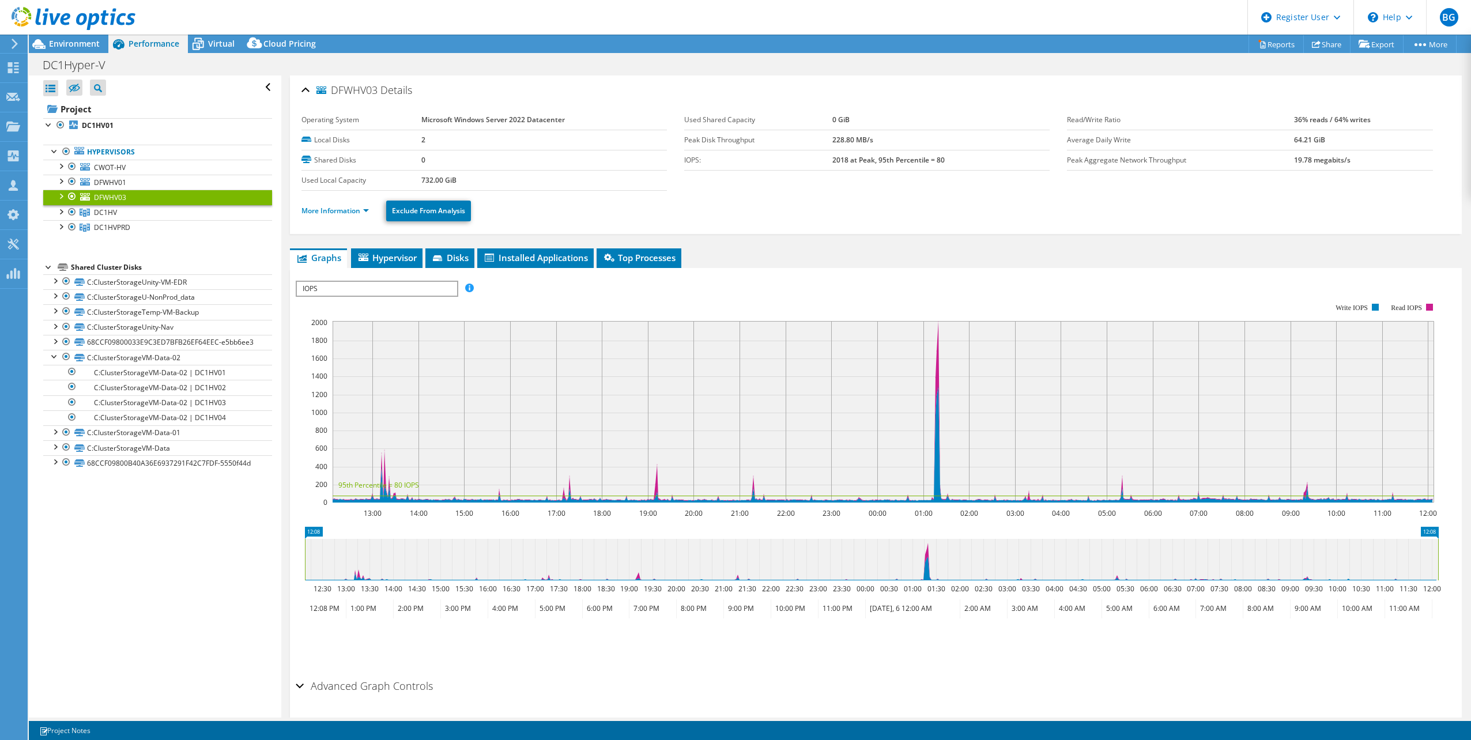
click at [346, 218] on ul "More Information Exclude From Analysis" at bounding box center [875, 210] width 1149 height 24
click at [344, 210] on link "More Information" at bounding box center [334, 211] width 67 height 10
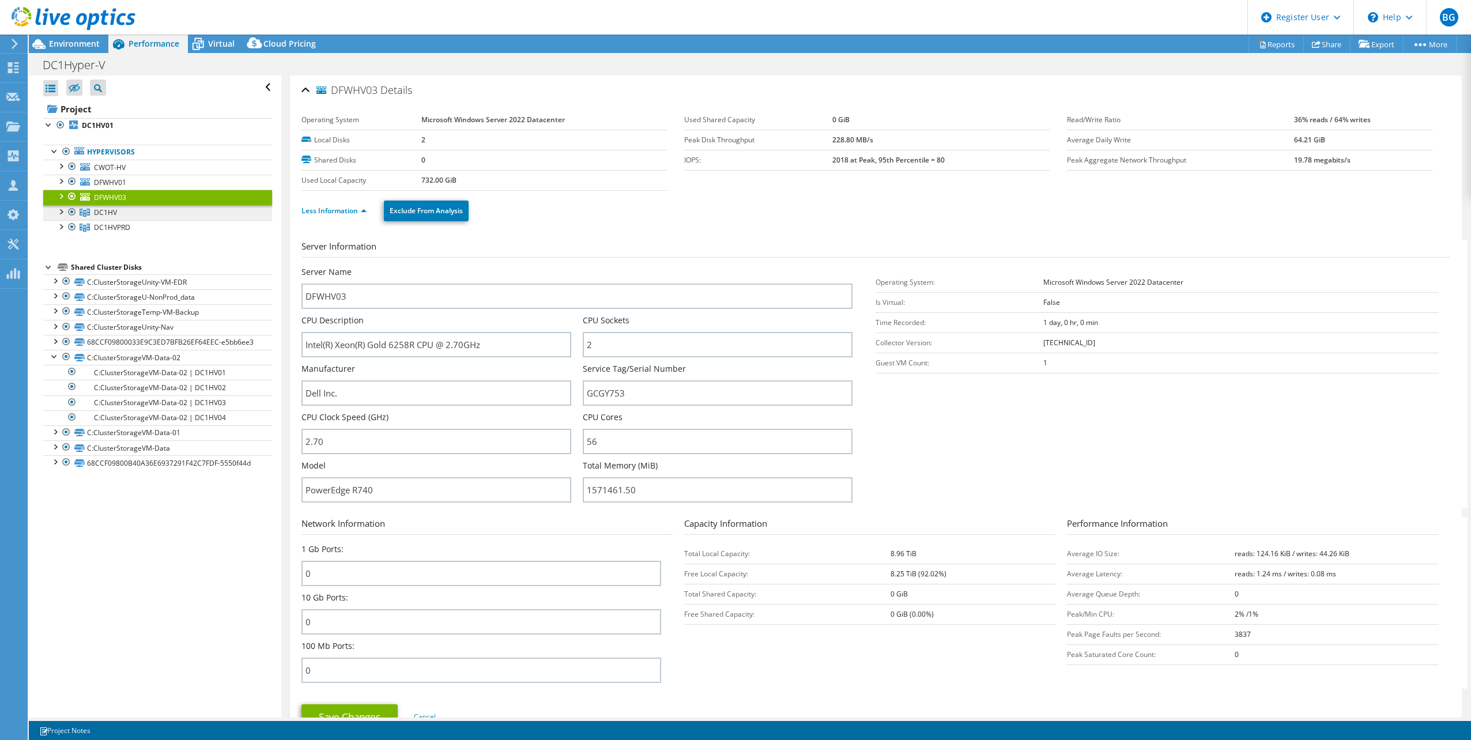
click at [120, 206] on link "DC1HV" at bounding box center [157, 212] width 229 height 15
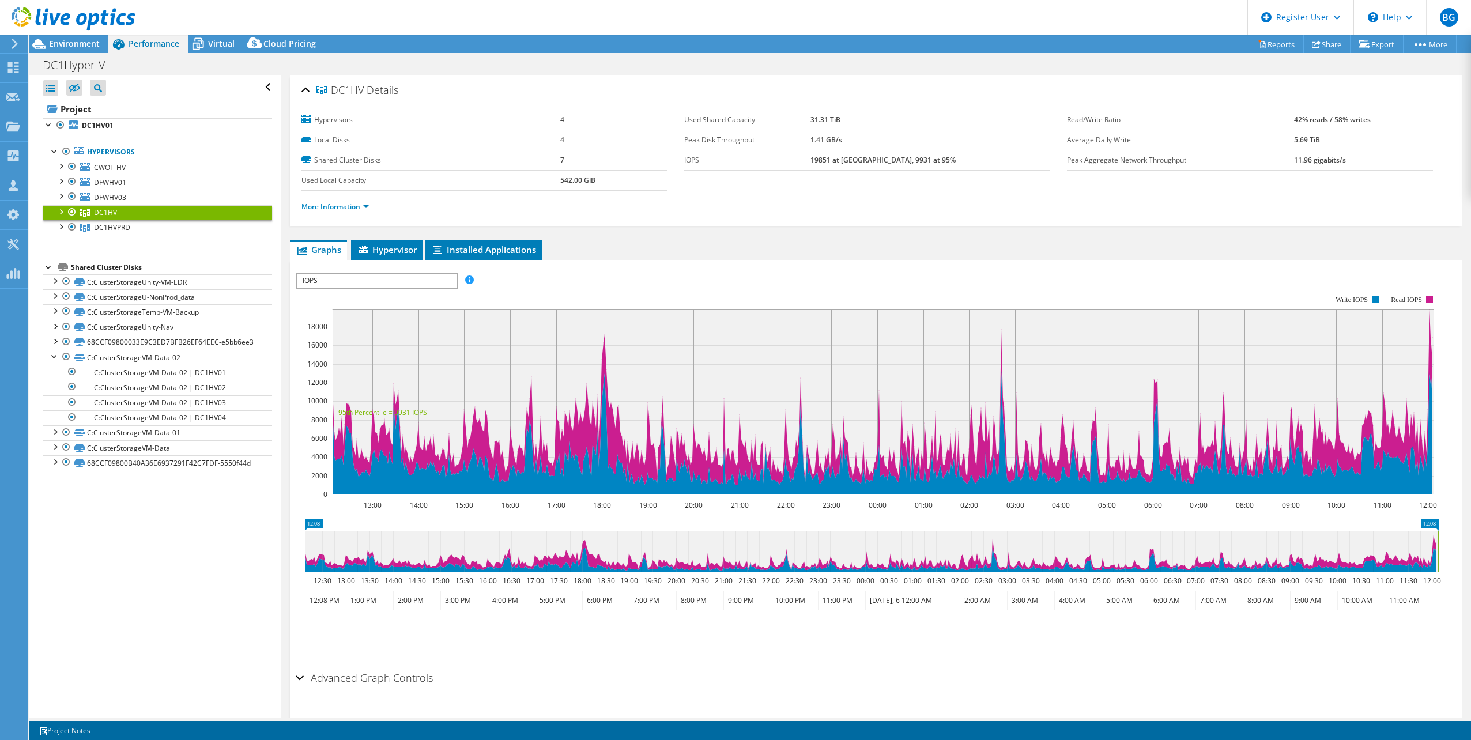
click at [320, 207] on link "More Information" at bounding box center [334, 207] width 67 height 10
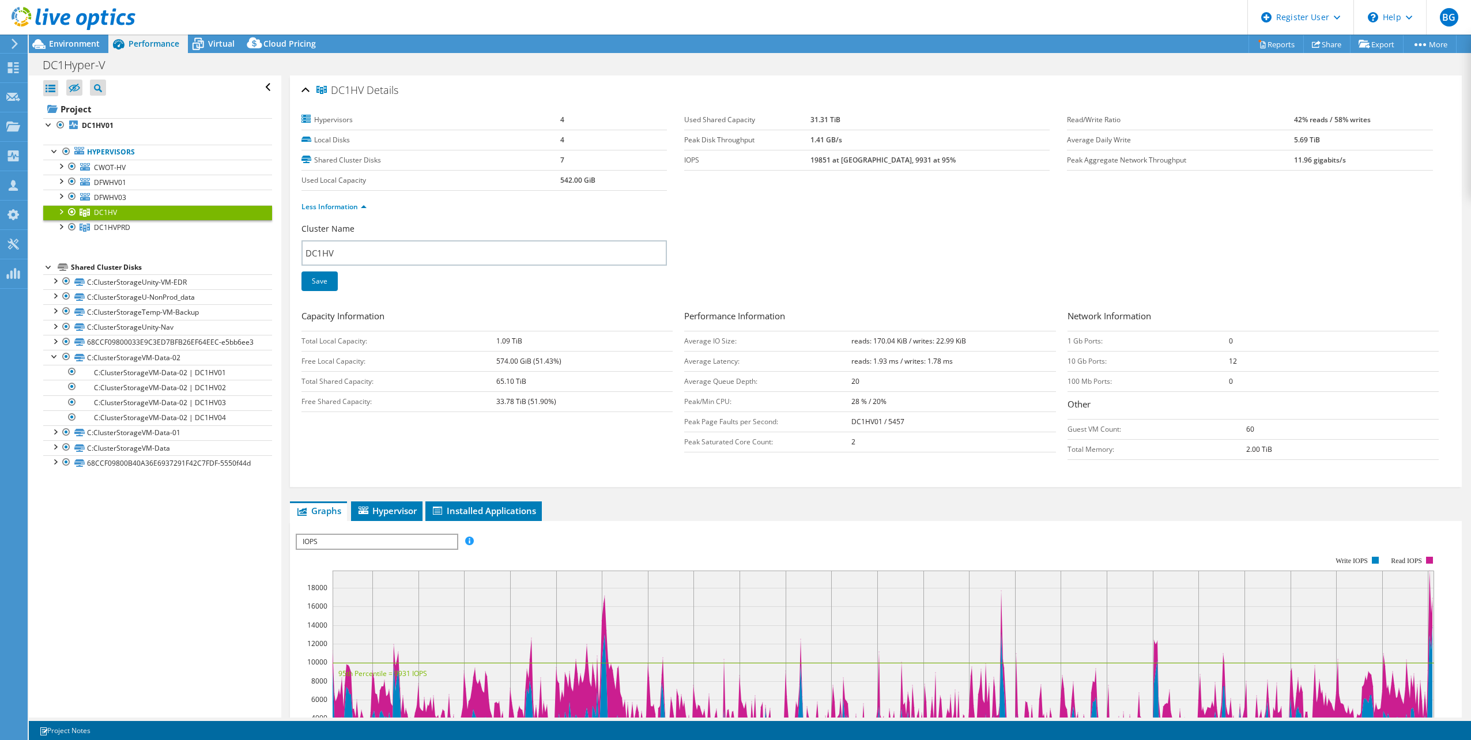
click at [50, 35] on div at bounding box center [67, 19] width 135 height 39
click at [55, 41] on span "Environment" at bounding box center [74, 43] width 51 height 11
